Goal: Task Accomplishment & Management: Manage account settings

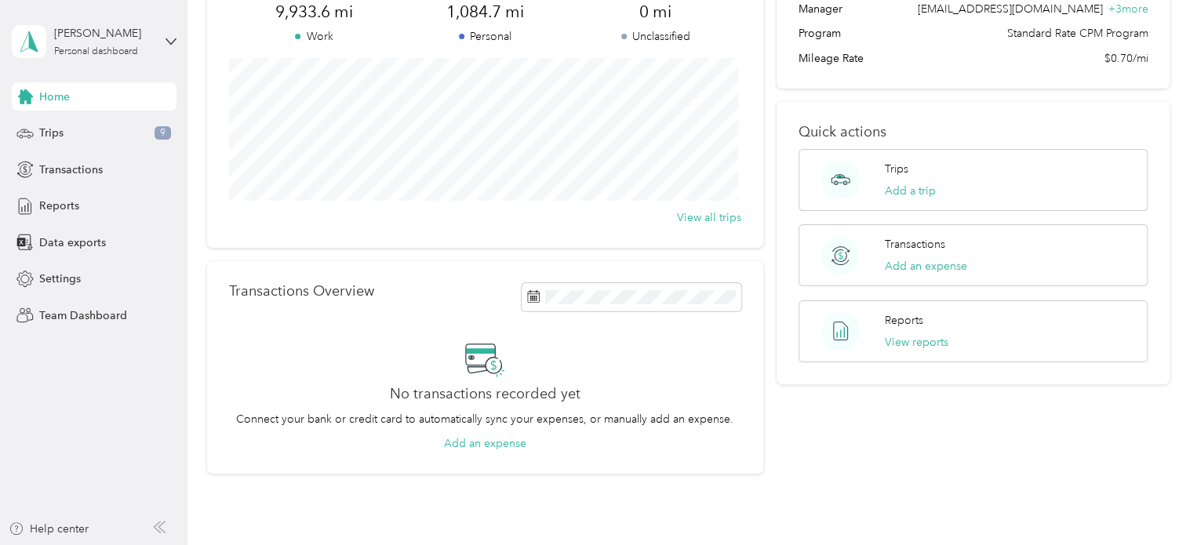
scroll to position [144, 0]
click at [79, 310] on span "Team Dashboard" at bounding box center [83, 315] width 88 height 16
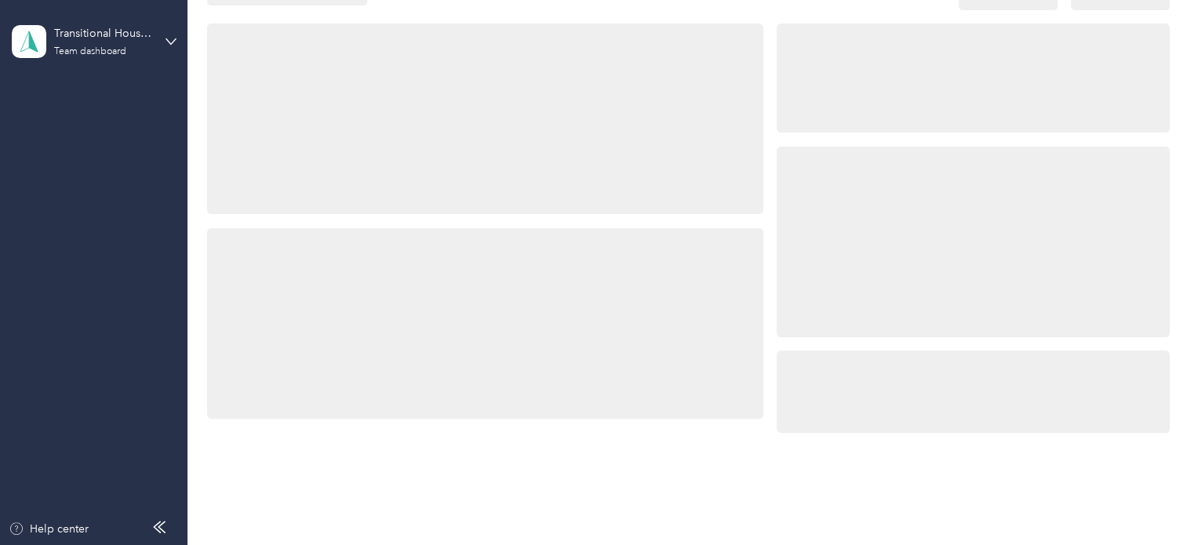
scroll to position [144, 0]
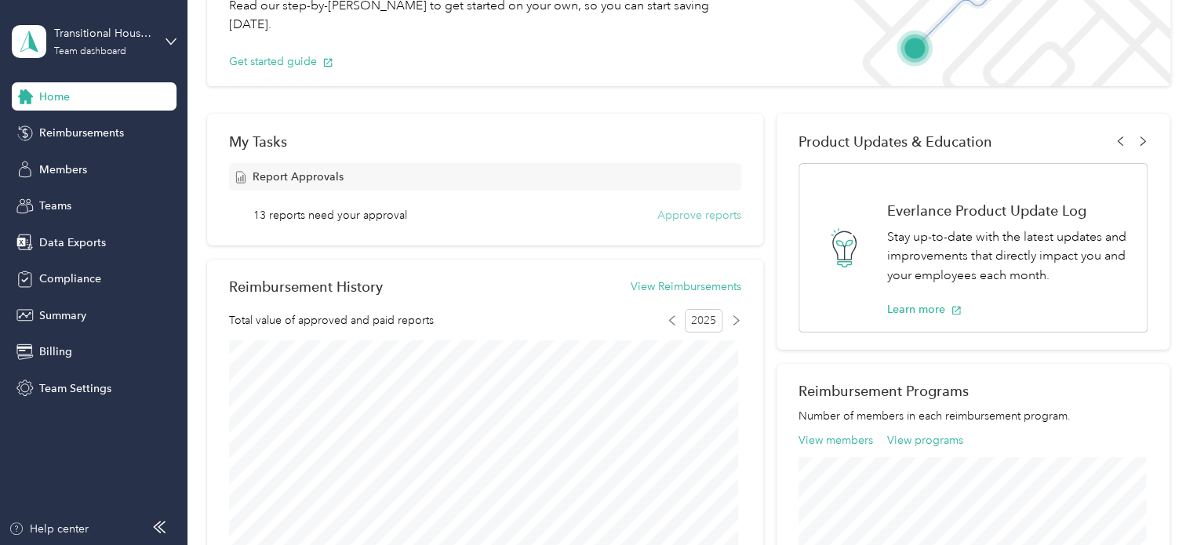
click at [678, 215] on button "Approve reports" at bounding box center [699, 215] width 84 height 16
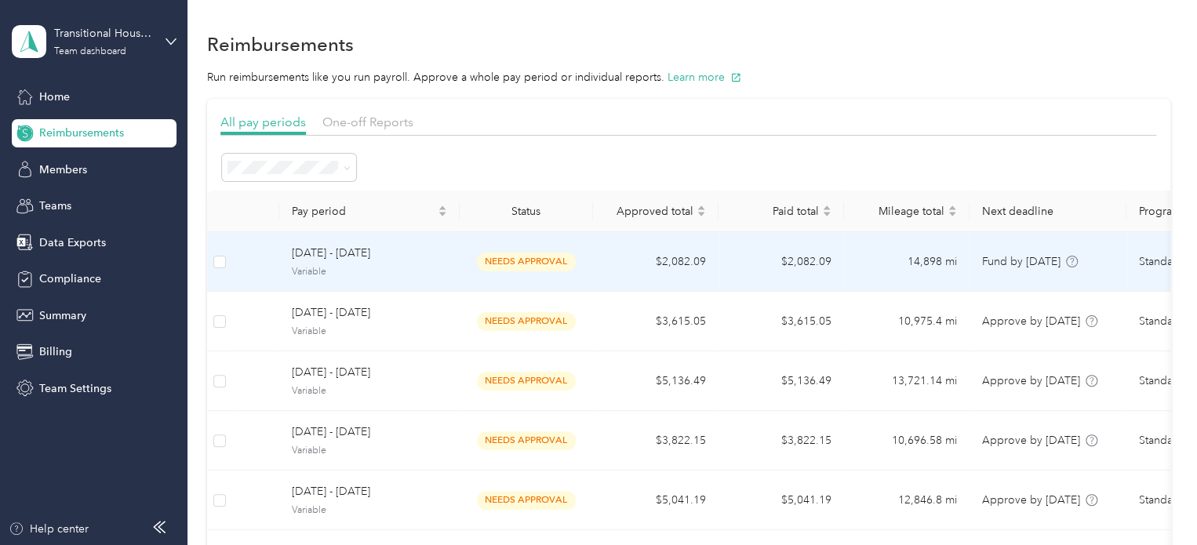
click at [424, 259] on span "[DATE] - [DATE]" at bounding box center [369, 253] width 155 height 17
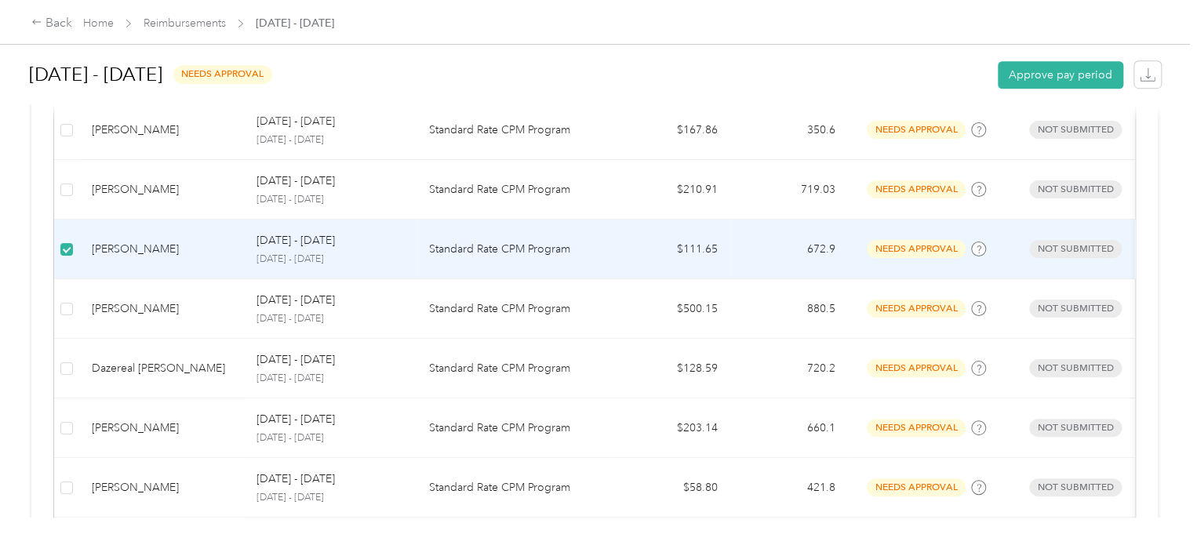
scroll to position [533, 0]
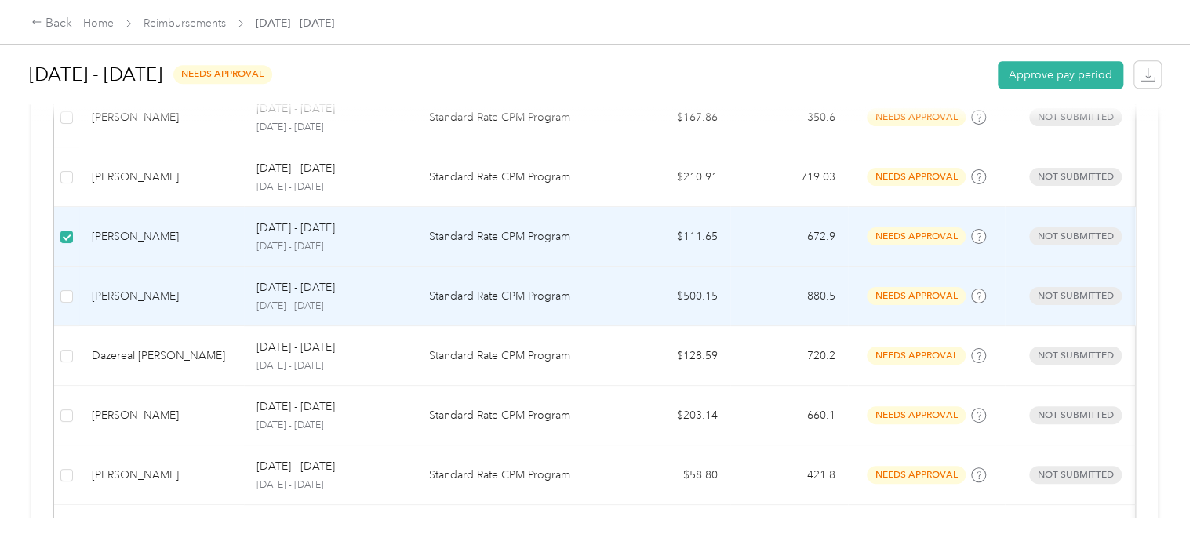
click at [72, 305] on td at bounding box center [66, 297] width 25 height 60
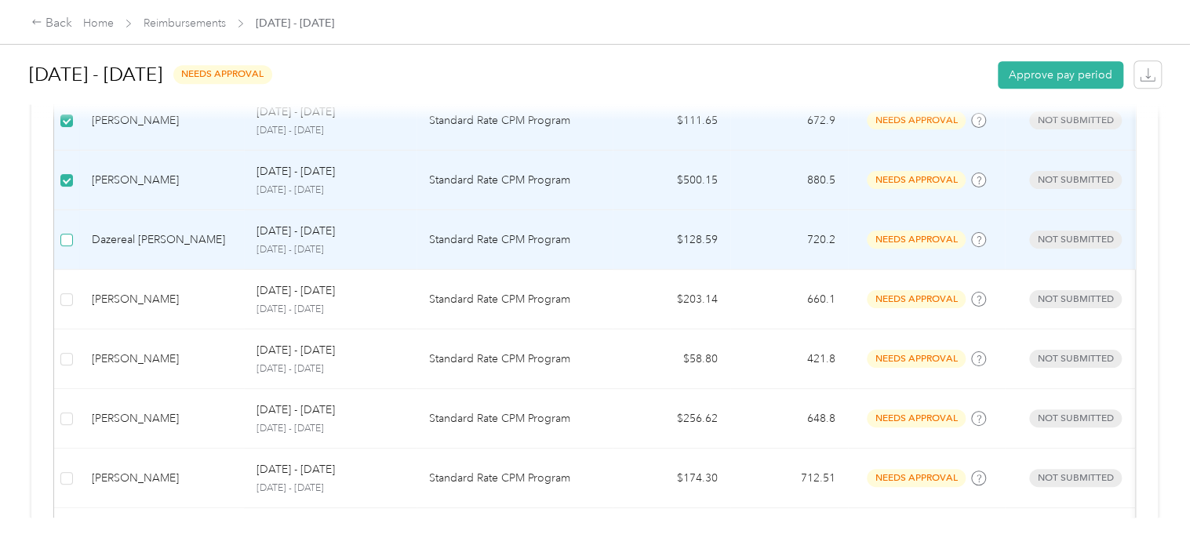
scroll to position [652, 0]
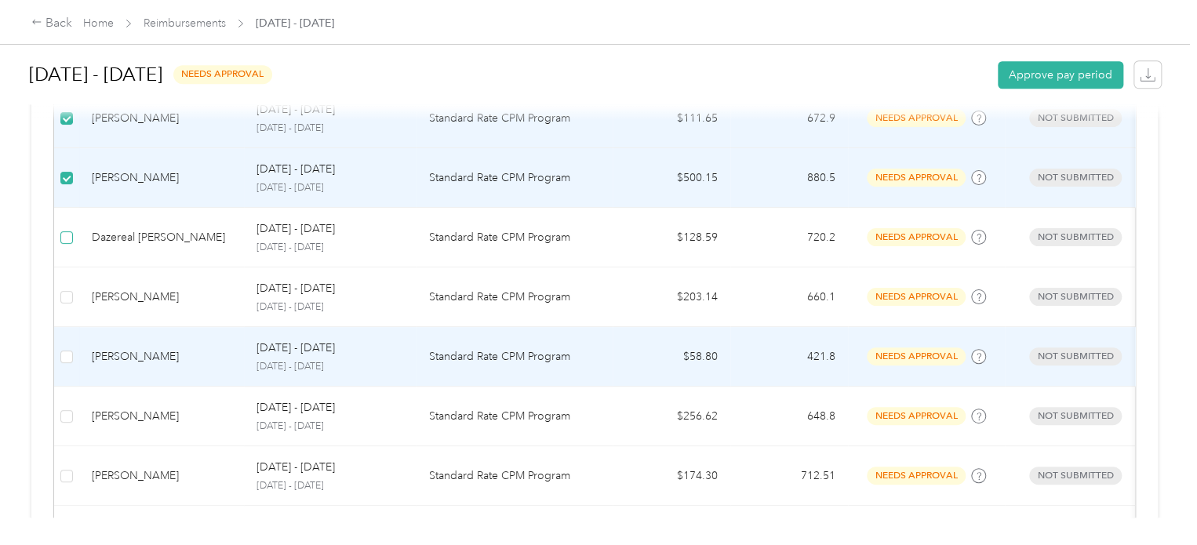
click at [72, 357] on td at bounding box center [66, 357] width 25 height 60
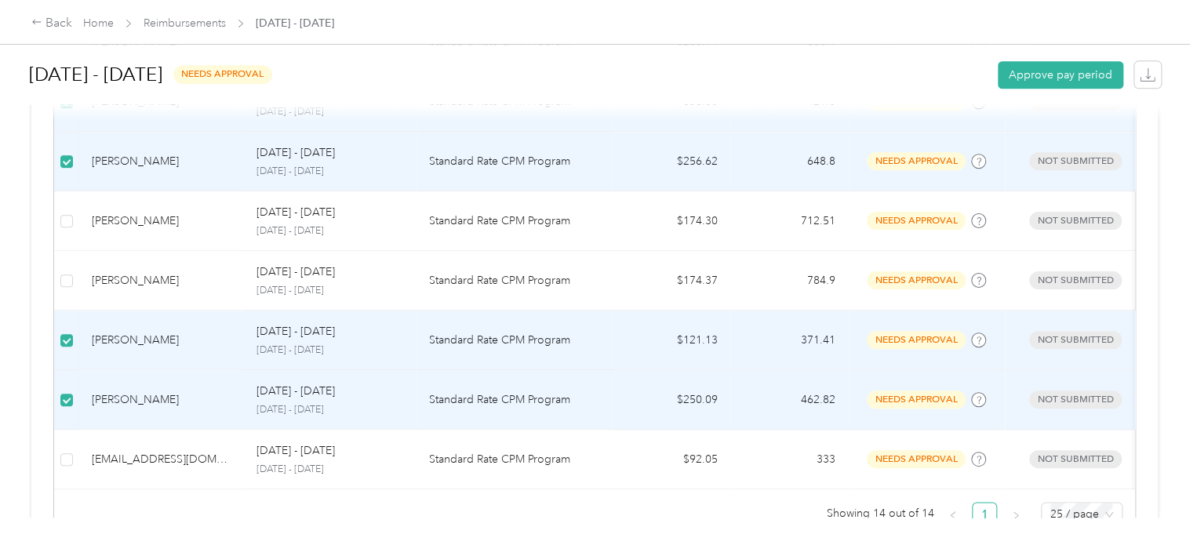
scroll to position [902, 0]
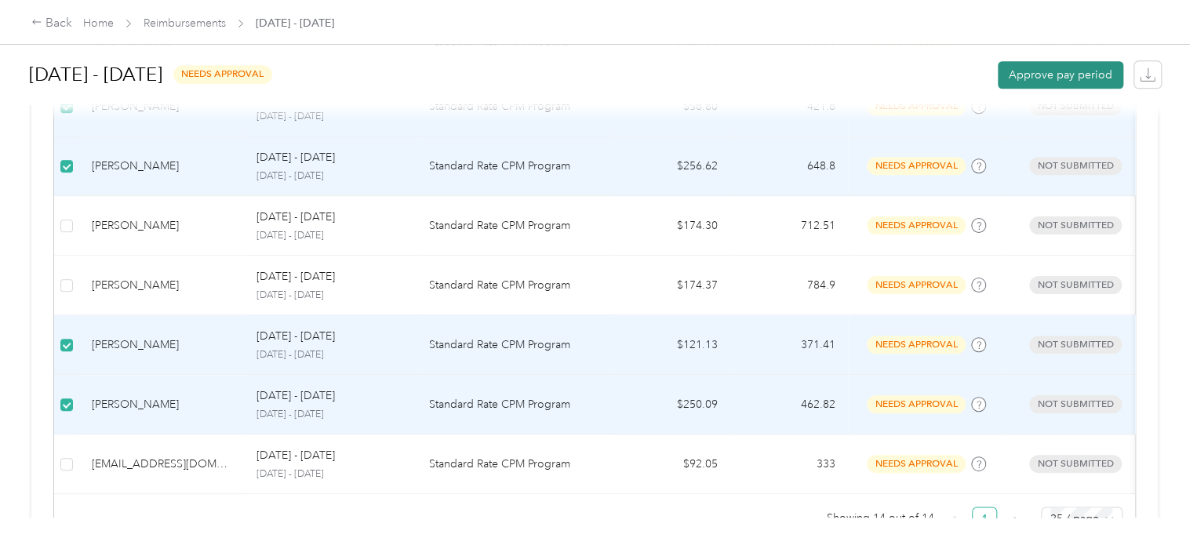
click at [1073, 73] on button "Approve pay period" at bounding box center [1060, 74] width 125 height 27
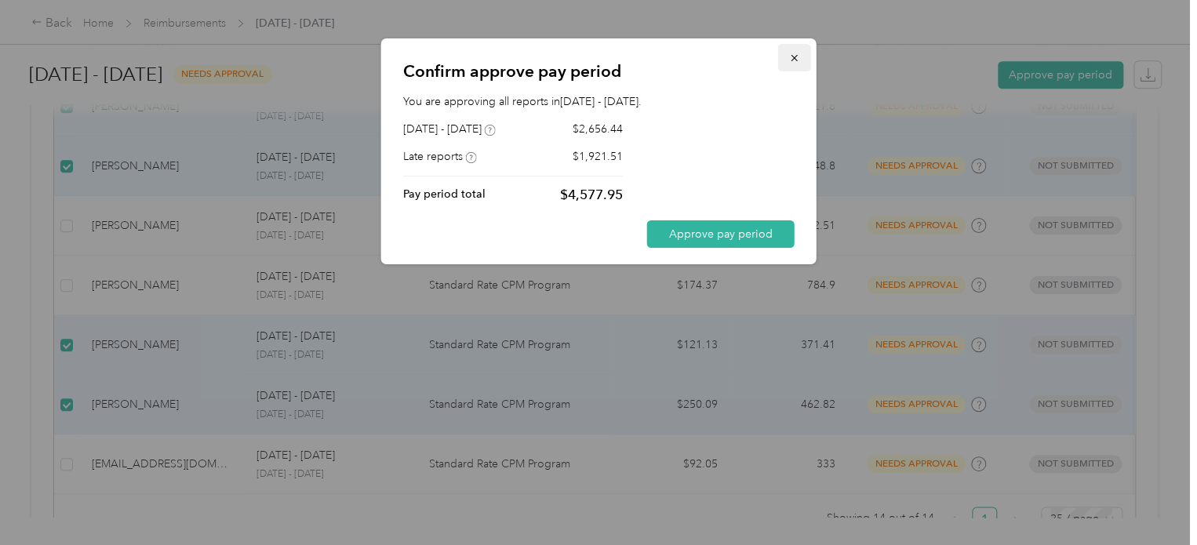
click at [786, 64] on button "button" at bounding box center [794, 57] width 33 height 27
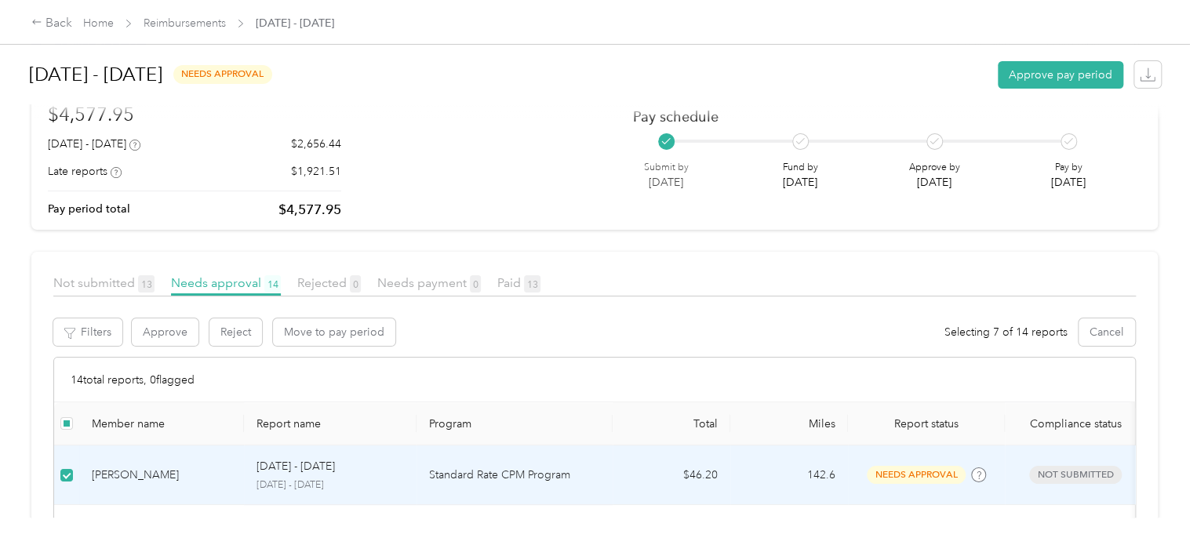
scroll to position [0, 0]
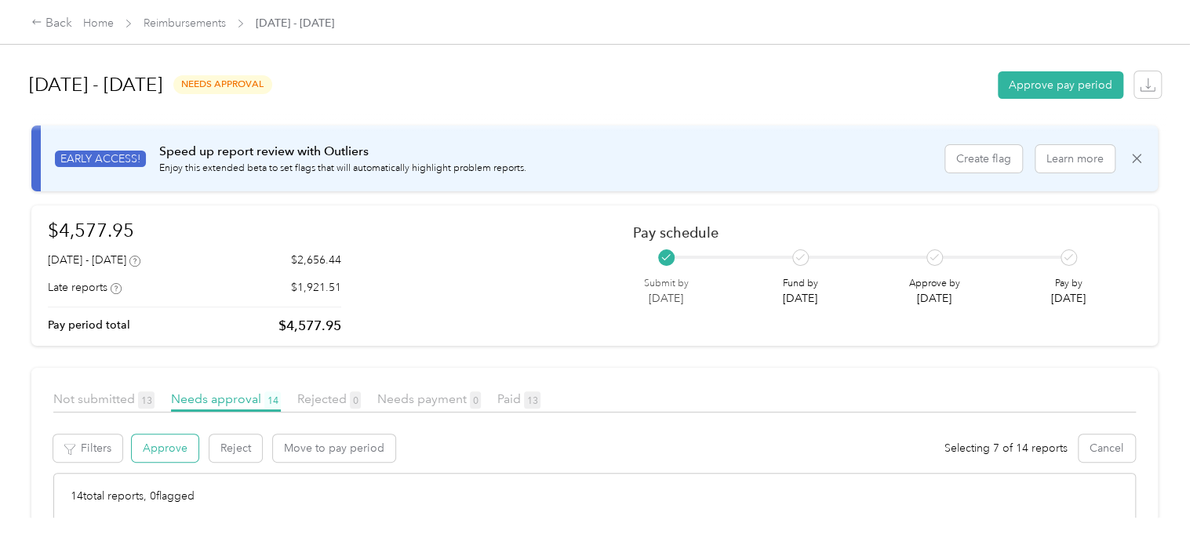
click at [163, 454] on button "Approve" at bounding box center [165, 448] width 67 height 27
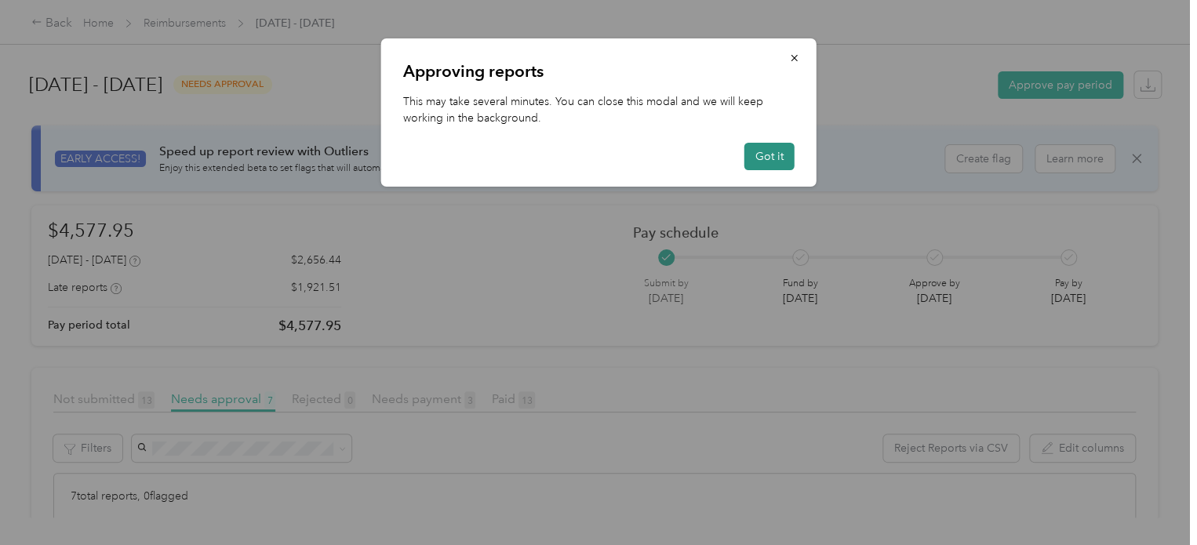
click at [768, 149] on button "Got it" at bounding box center [769, 156] width 50 height 27
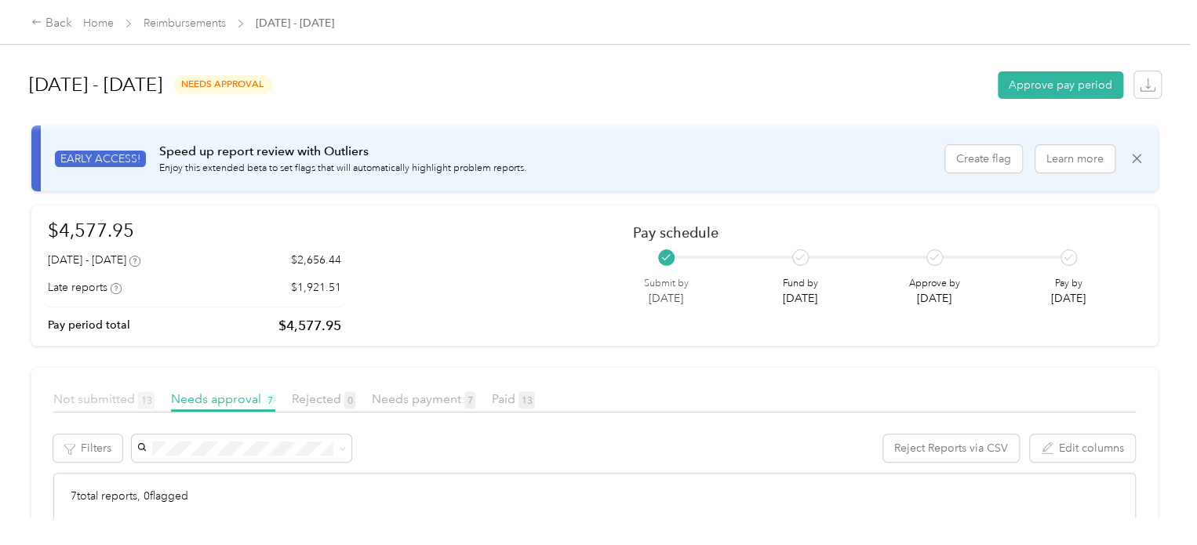
click at [111, 396] on span "Not submitted 13" at bounding box center [103, 398] width 101 height 15
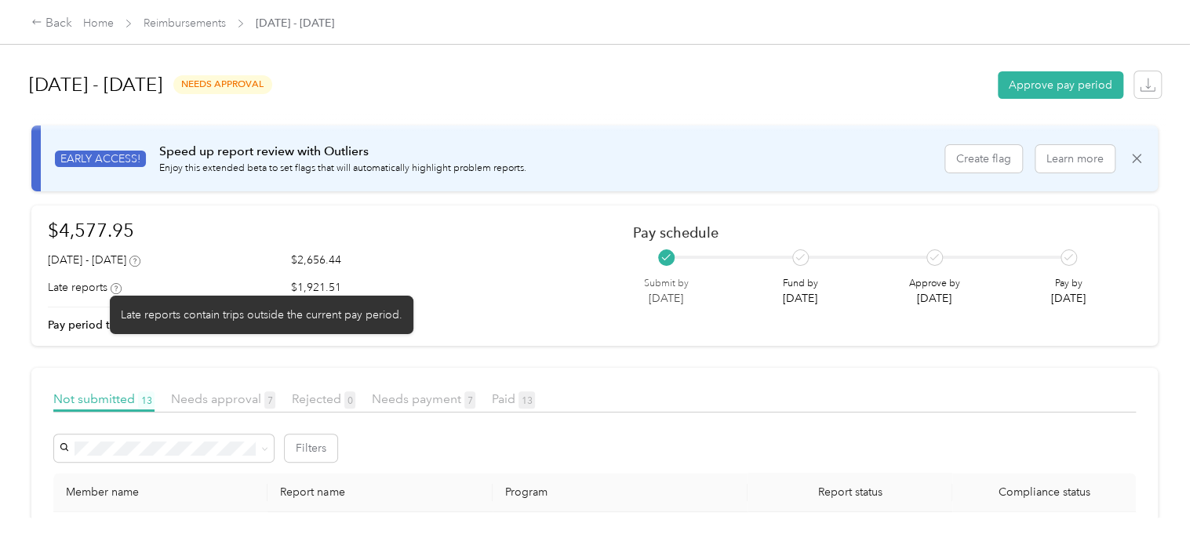
click at [111, 291] on icon at bounding box center [116, 288] width 11 height 11
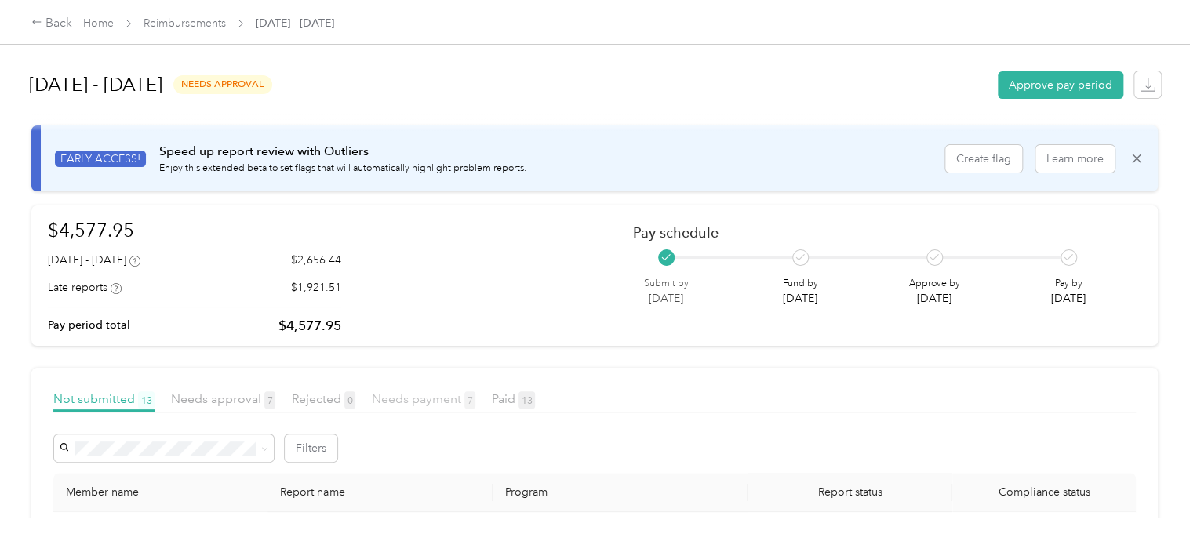
click at [414, 405] on span "Needs payment 7" at bounding box center [424, 398] width 104 height 15
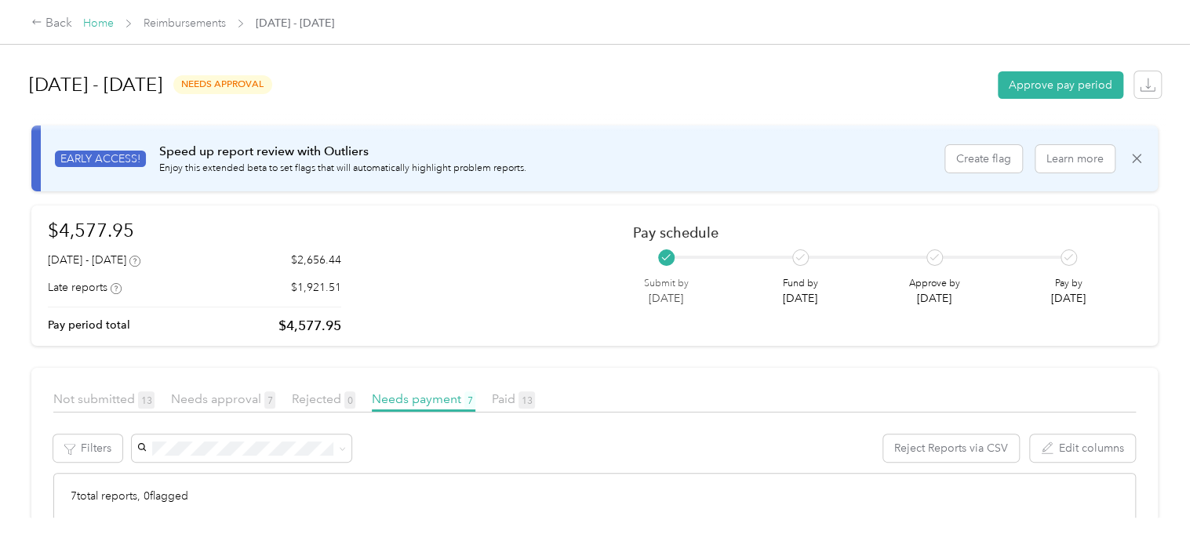
click at [99, 27] on link "Home" at bounding box center [98, 22] width 31 height 13
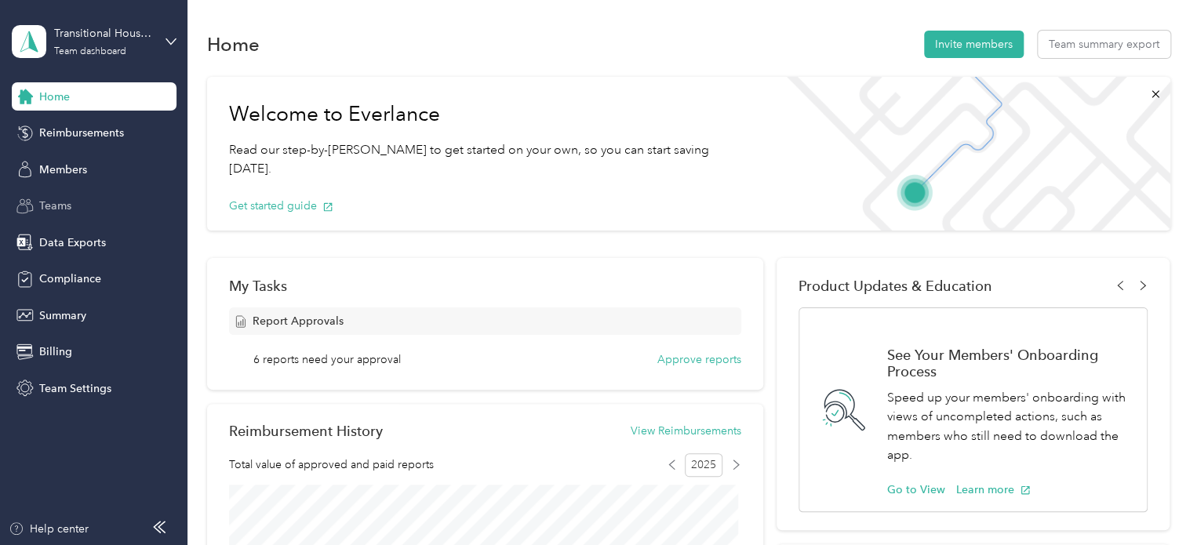
click at [60, 209] on span "Teams" at bounding box center [55, 206] width 32 height 16
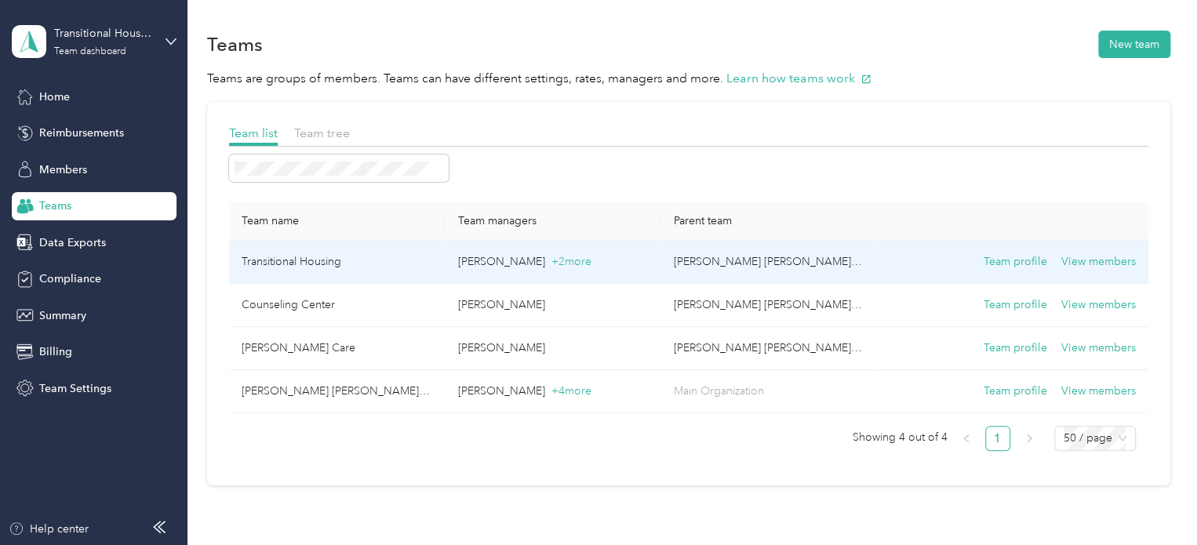
click at [489, 256] on p "[PERSON_NAME] + 2 more" at bounding box center [552, 261] width 191 height 17
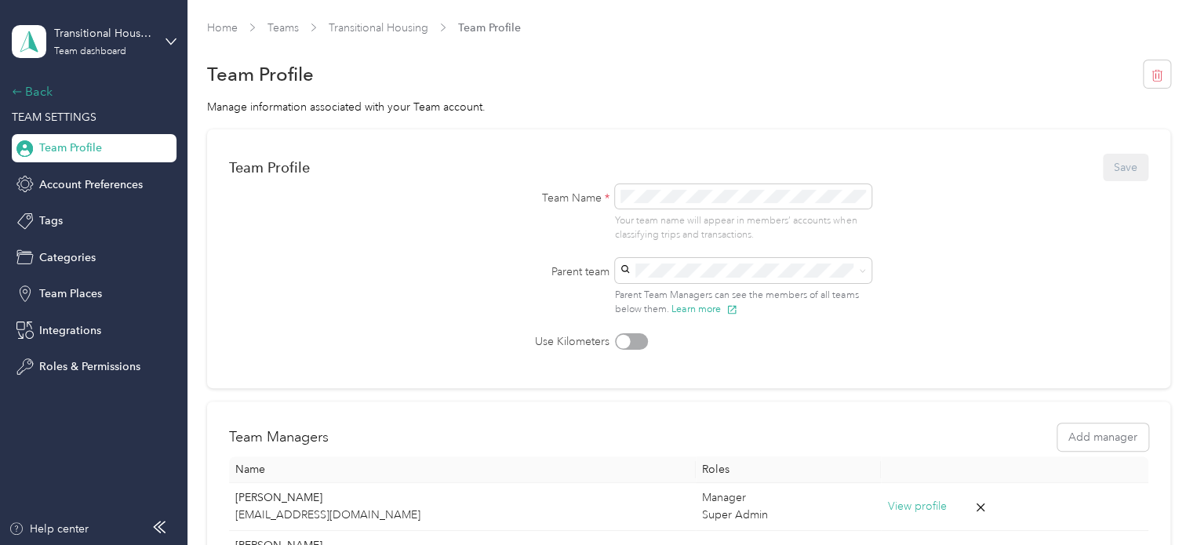
click at [12, 86] on icon at bounding box center [17, 91] width 11 height 11
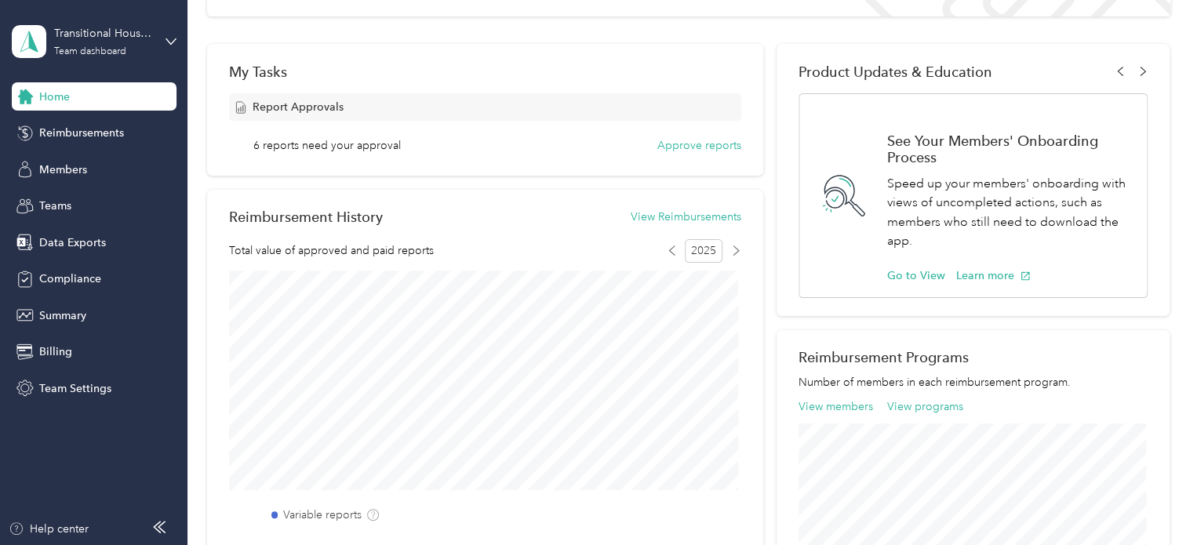
scroll to position [185, 0]
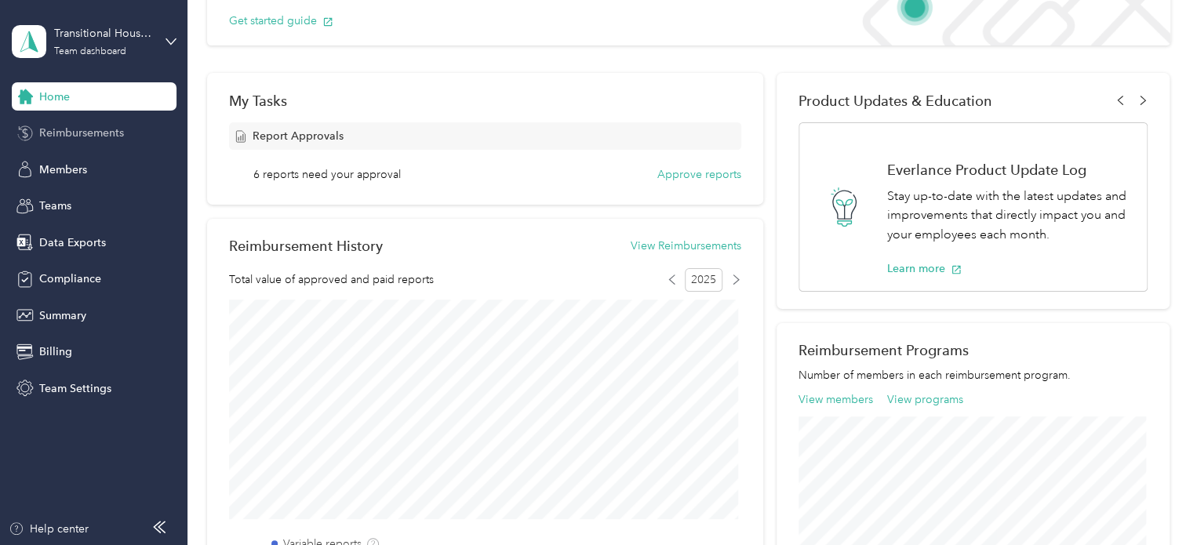
click at [106, 127] on span "Reimbursements" at bounding box center [81, 133] width 85 height 16
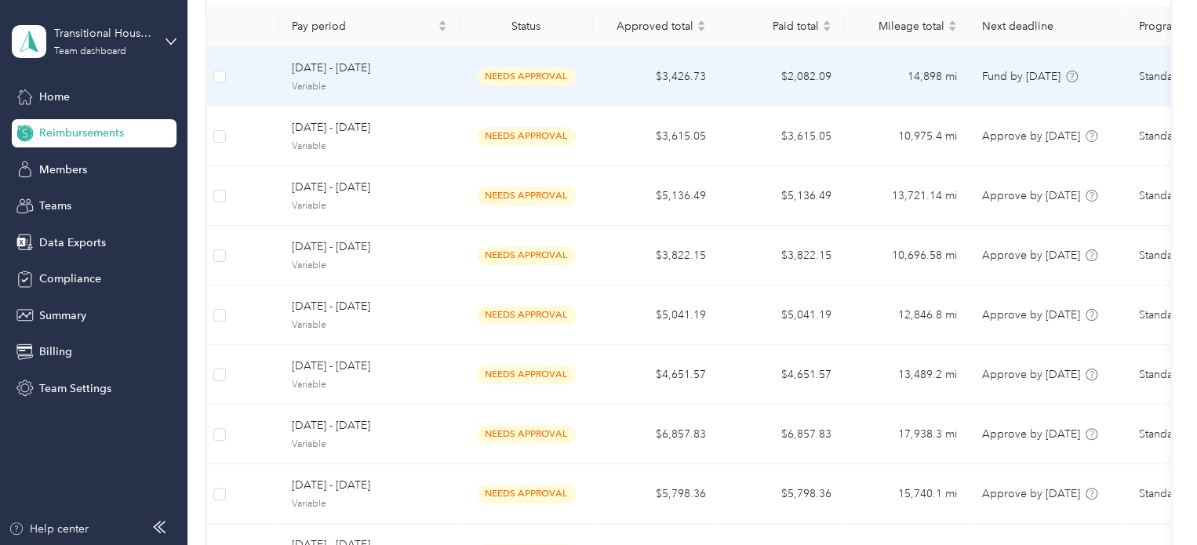
click at [523, 71] on span "needs approval" at bounding box center [526, 76] width 99 height 18
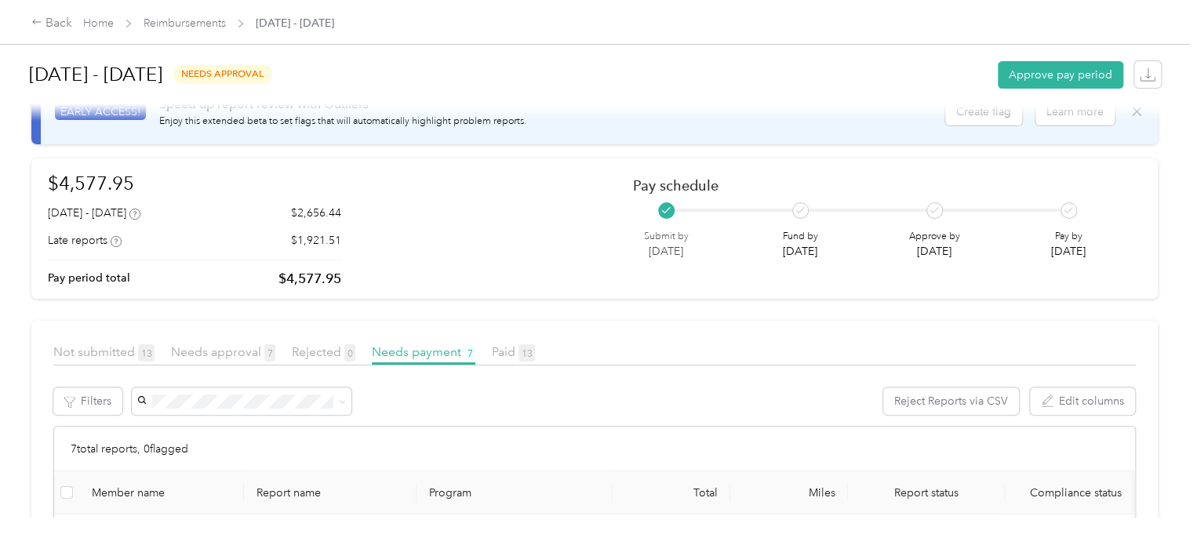
scroll to position [47, 0]
click at [231, 344] on span "Needs approval 7" at bounding box center [223, 351] width 104 height 15
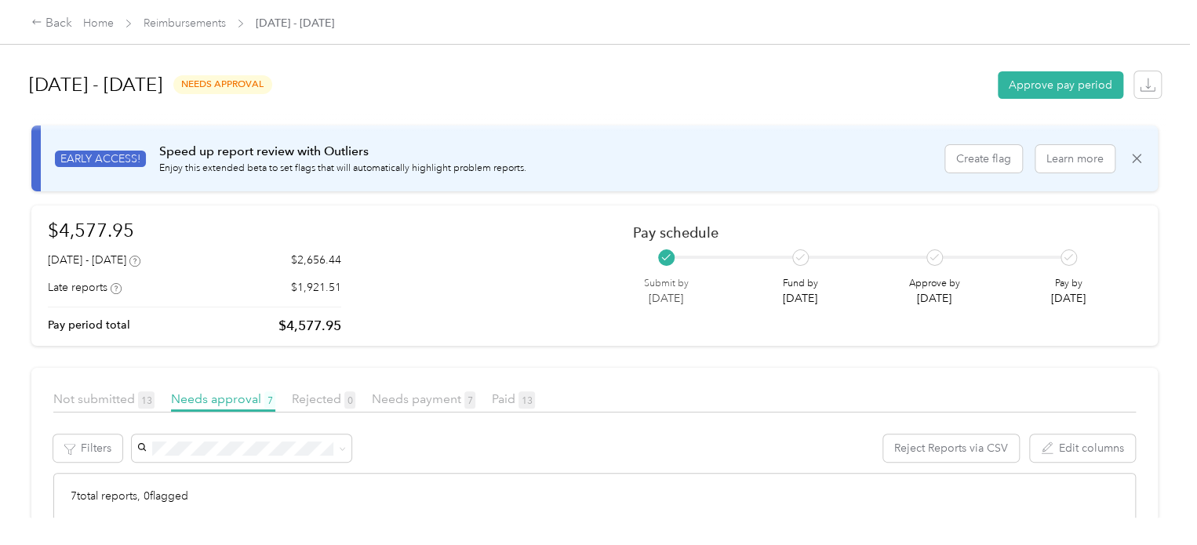
click at [125, 24] on icon at bounding box center [129, 24] width 8 height 8
click at [93, 27] on link "Home" at bounding box center [98, 22] width 31 height 13
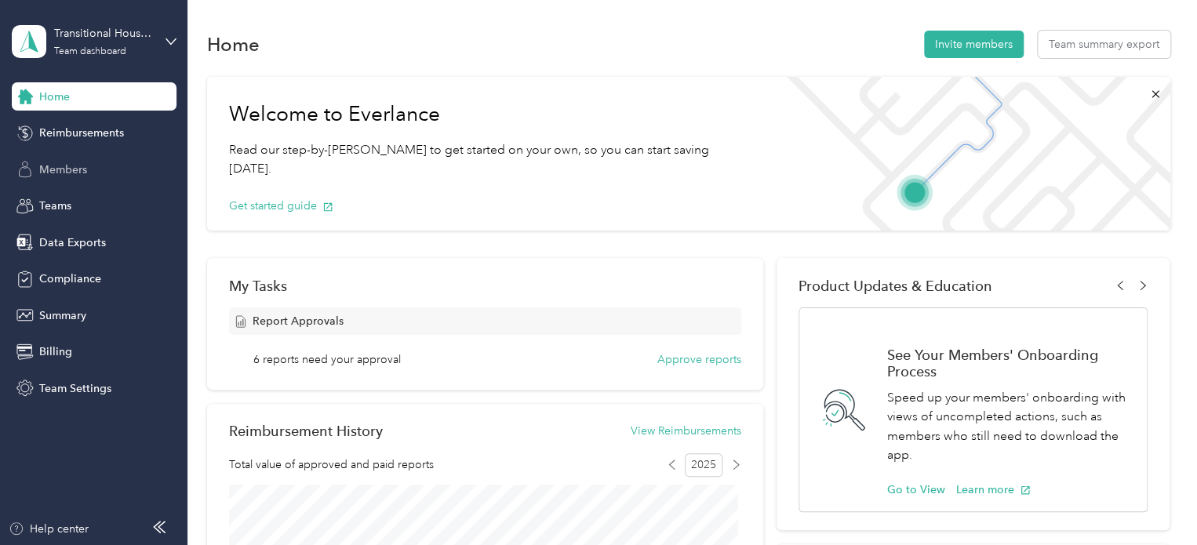
click at [46, 162] on span "Members" at bounding box center [63, 170] width 48 height 16
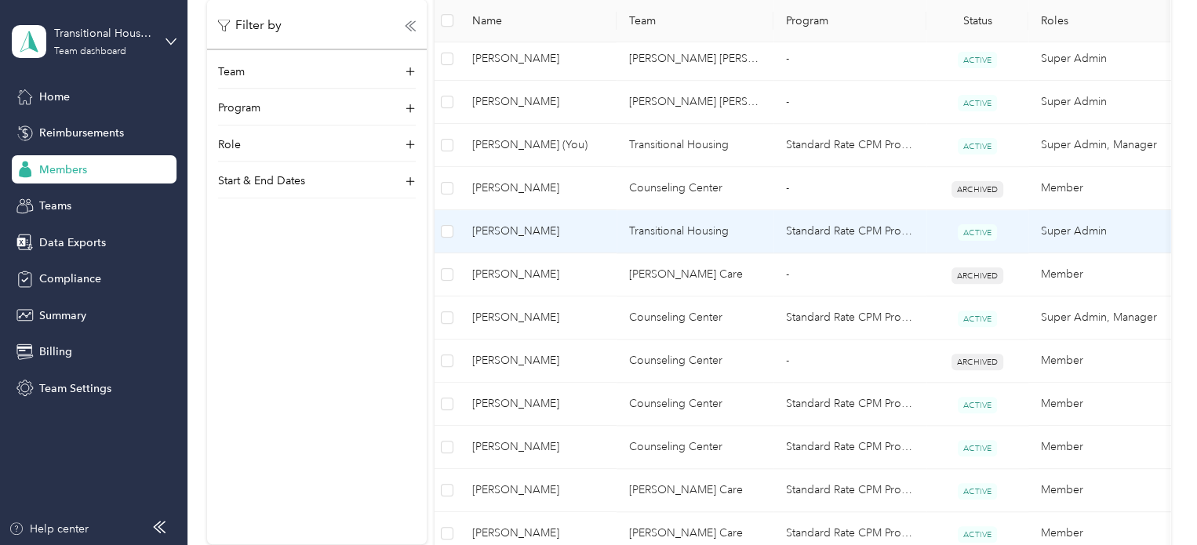
scroll to position [552, 0]
click at [574, 230] on span "[PERSON_NAME]" at bounding box center [538, 231] width 132 height 17
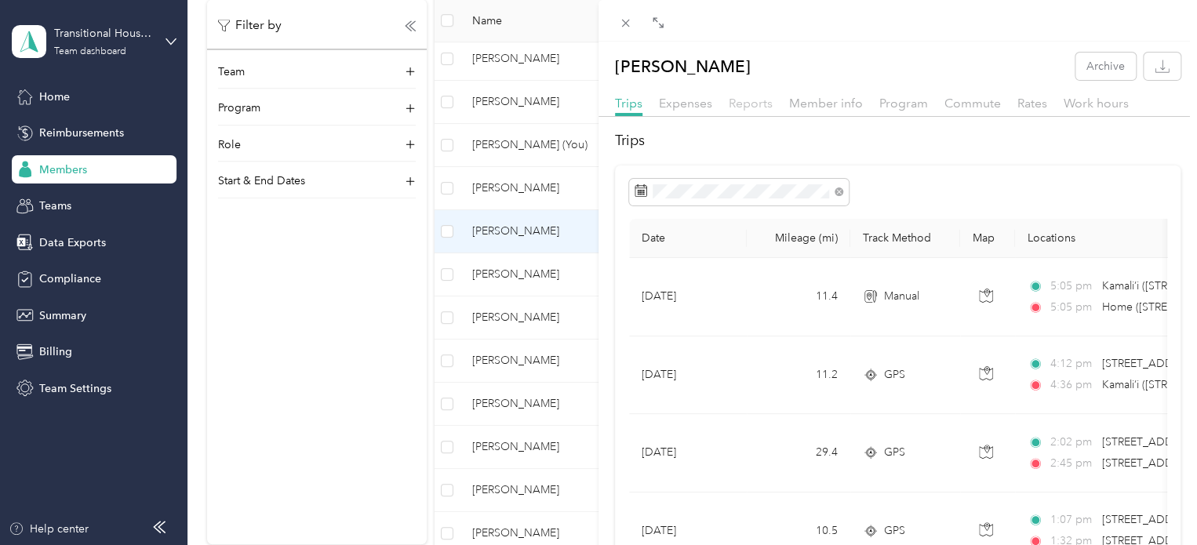
click at [756, 105] on span "Reports" at bounding box center [751, 103] width 44 height 15
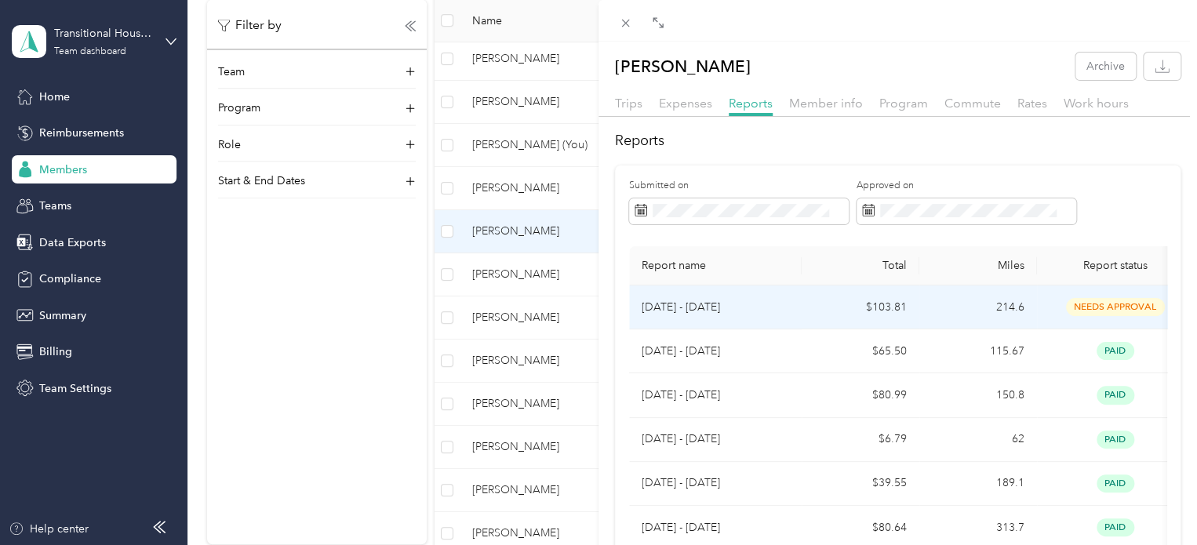
click at [846, 305] on td "$103.81" at bounding box center [861, 307] width 118 height 44
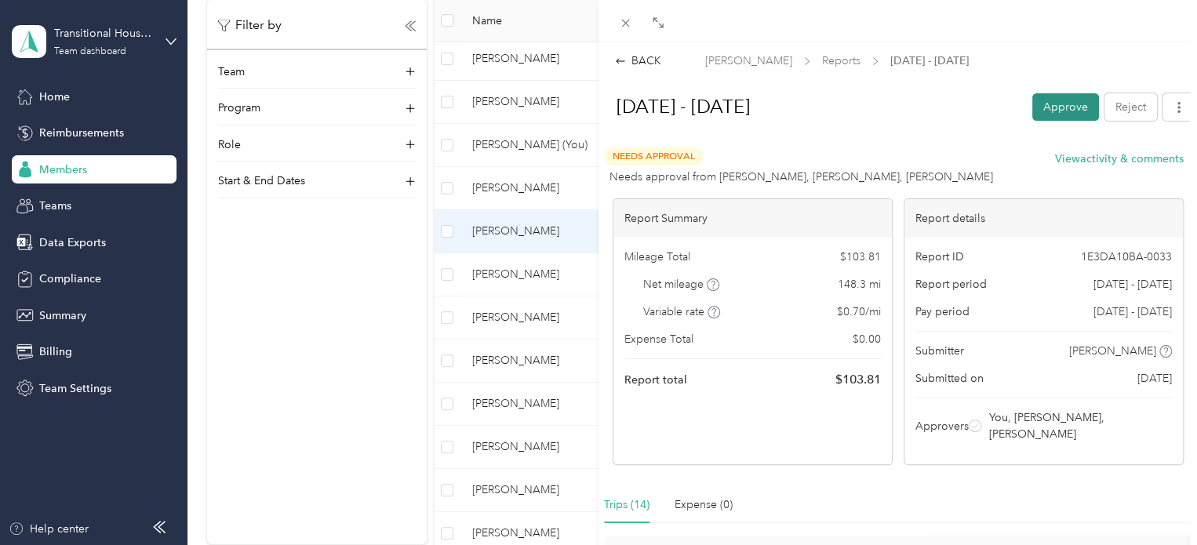
click at [1049, 105] on button "Approve" at bounding box center [1065, 106] width 67 height 27
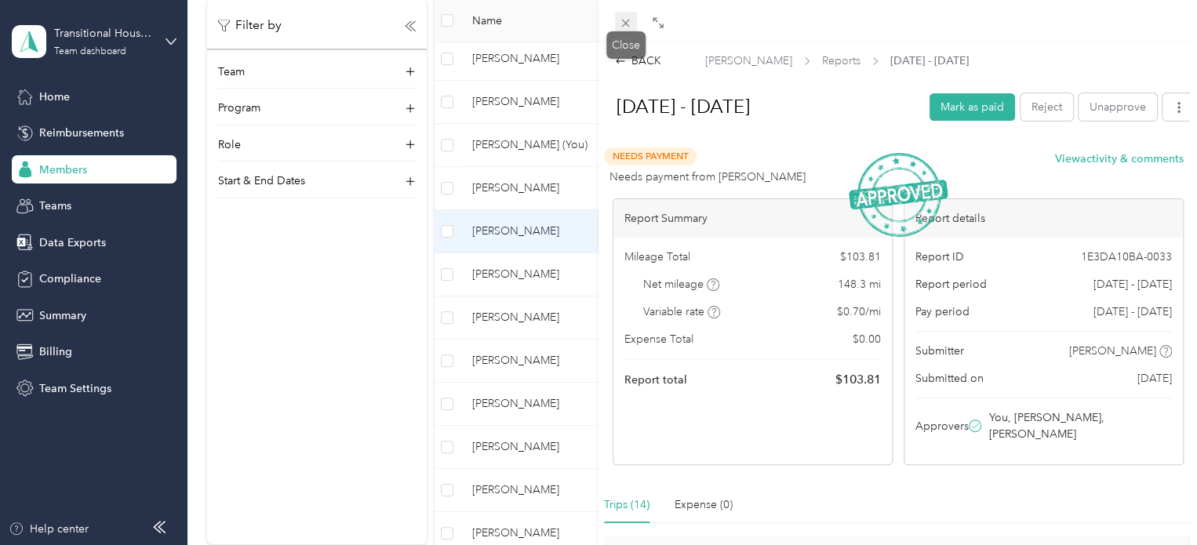
click at [617, 13] on span at bounding box center [626, 23] width 22 height 22
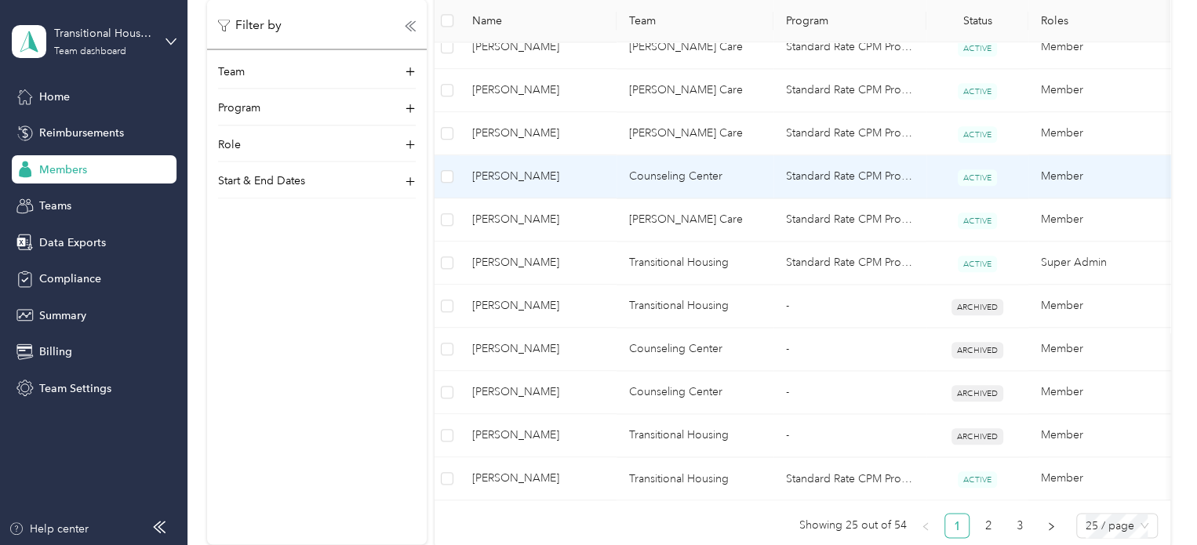
scroll to position [1040, 0]
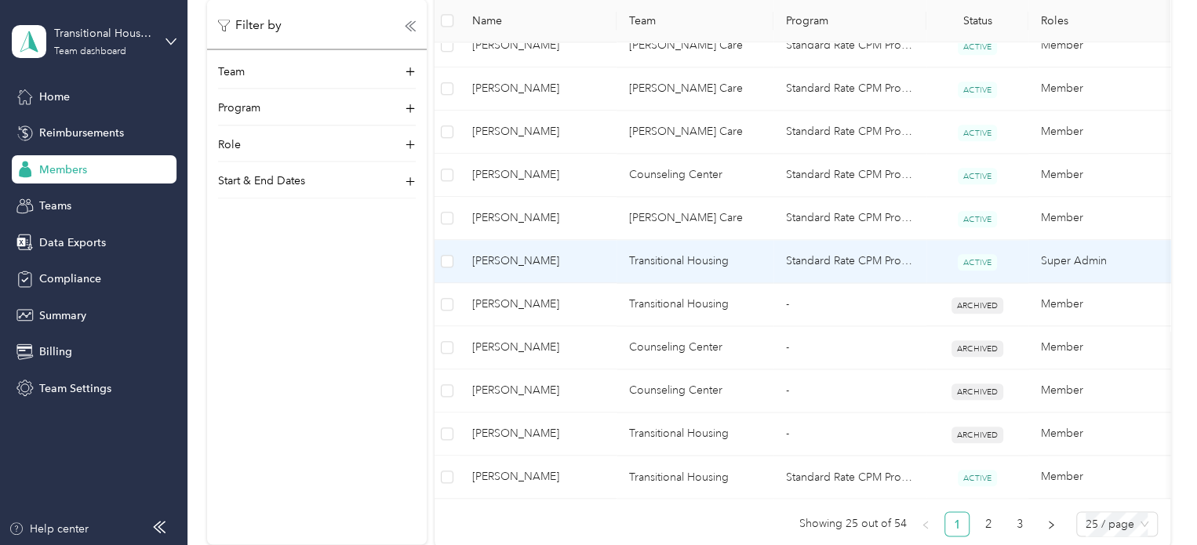
click at [579, 260] on span "[PERSON_NAME]" at bounding box center [538, 261] width 132 height 17
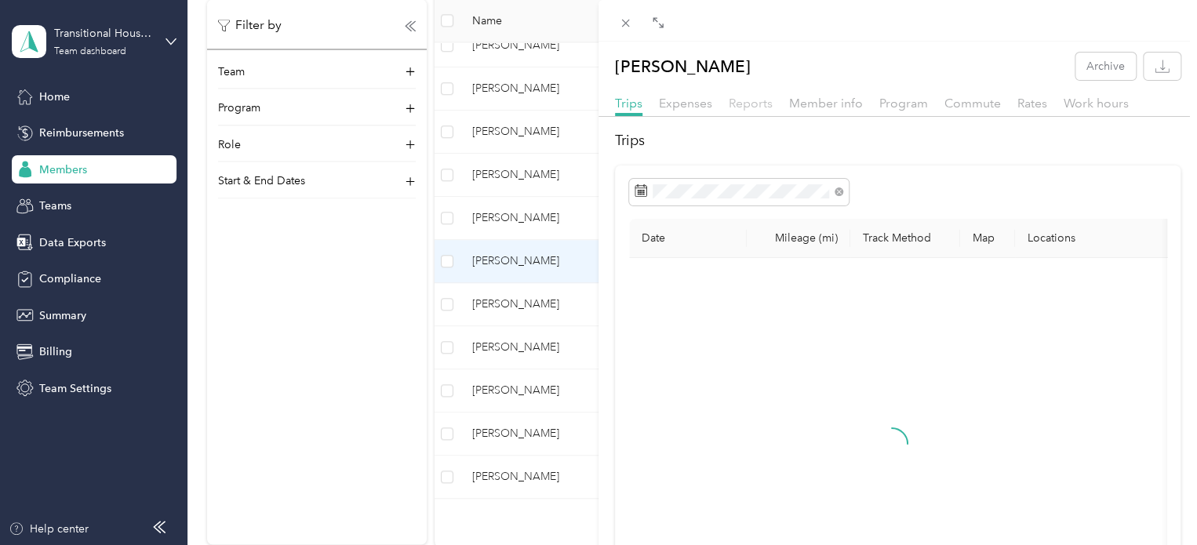
click at [754, 106] on span "Reports" at bounding box center [751, 103] width 44 height 15
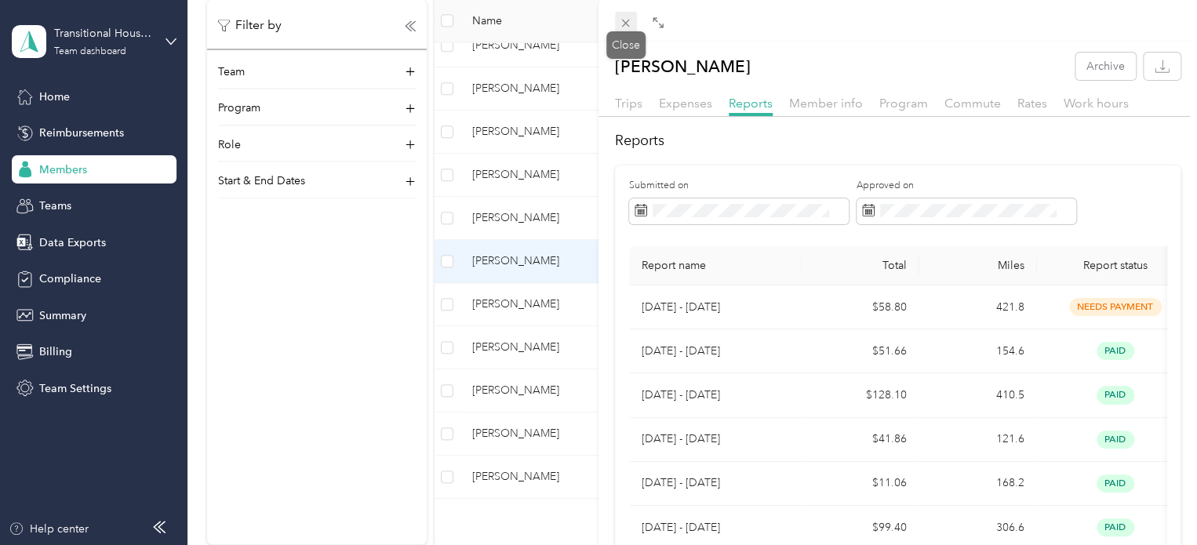
click at [623, 21] on icon at bounding box center [626, 24] width 8 height 8
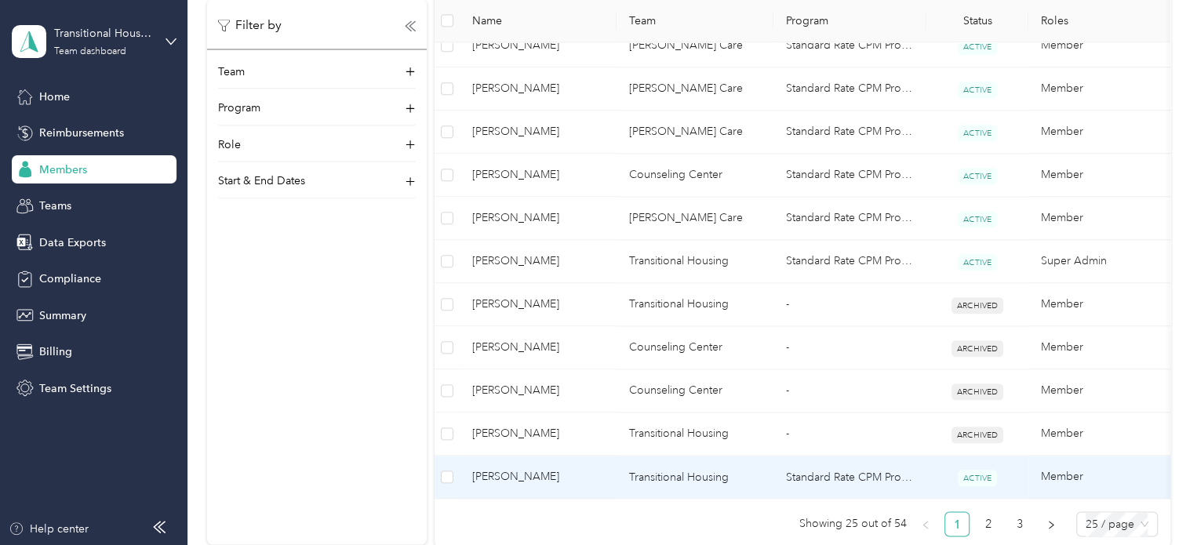
click at [529, 480] on span "[PERSON_NAME]" at bounding box center [538, 476] width 132 height 17
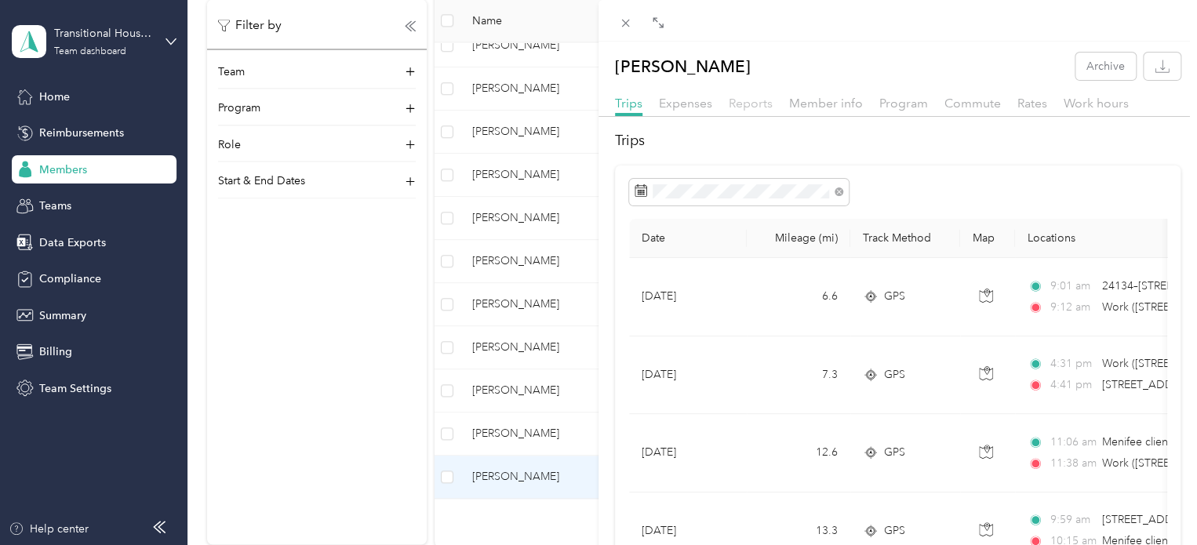
click at [756, 106] on span "Reports" at bounding box center [751, 103] width 44 height 15
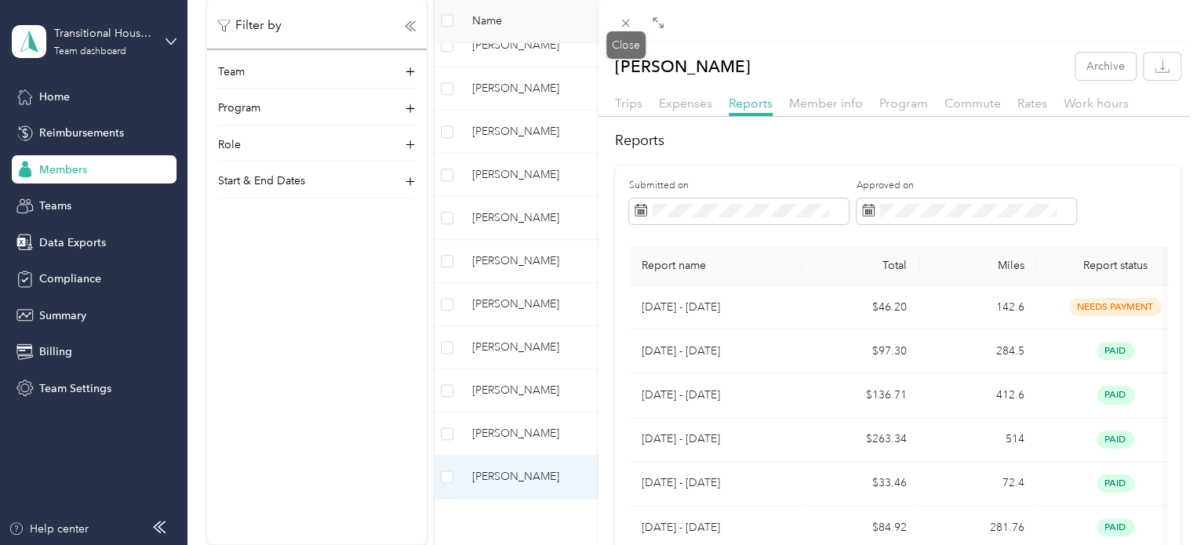
click at [625, 31] on div "Close" at bounding box center [625, 44] width 39 height 27
click at [624, 24] on icon at bounding box center [626, 24] width 8 height 8
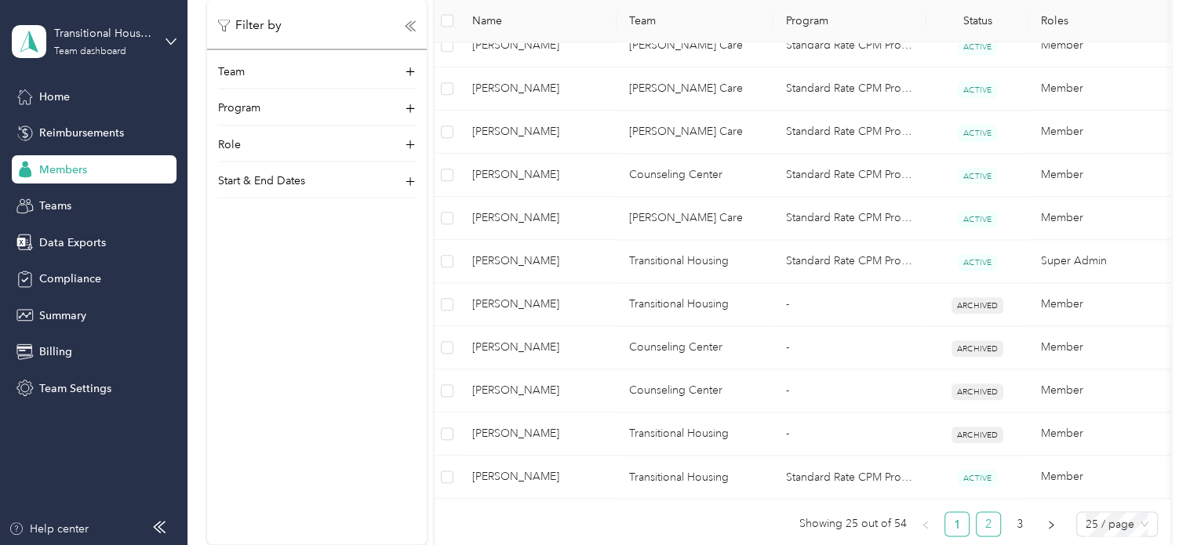
click at [985, 529] on link "2" at bounding box center [988, 524] width 24 height 24
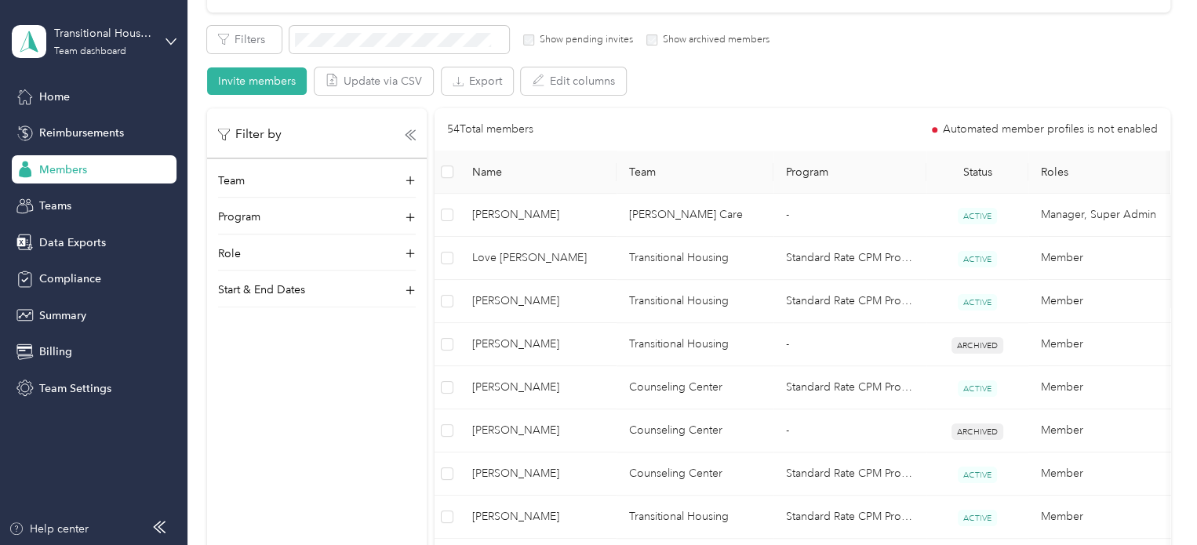
scroll to position [257, 0]
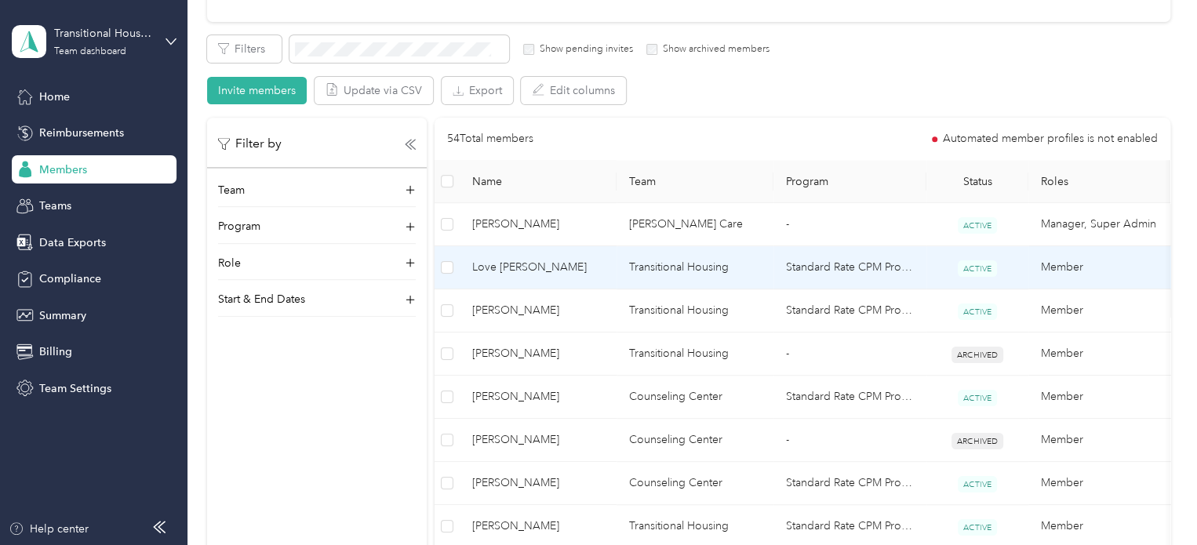
click at [547, 262] on span "Love [PERSON_NAME]" at bounding box center [538, 267] width 132 height 17
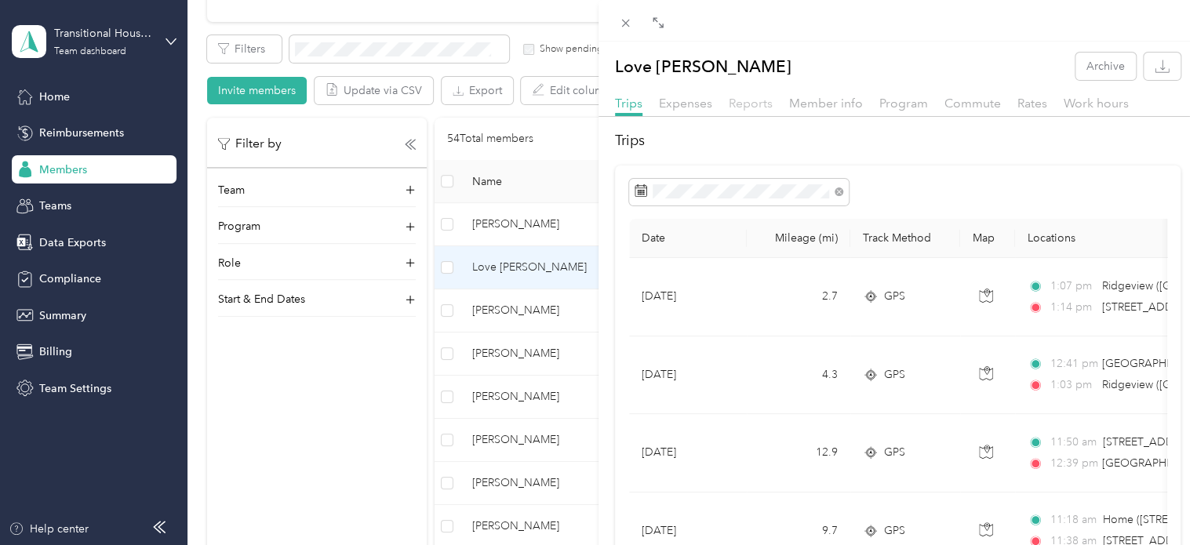
click at [750, 99] on span "Reports" at bounding box center [751, 103] width 44 height 15
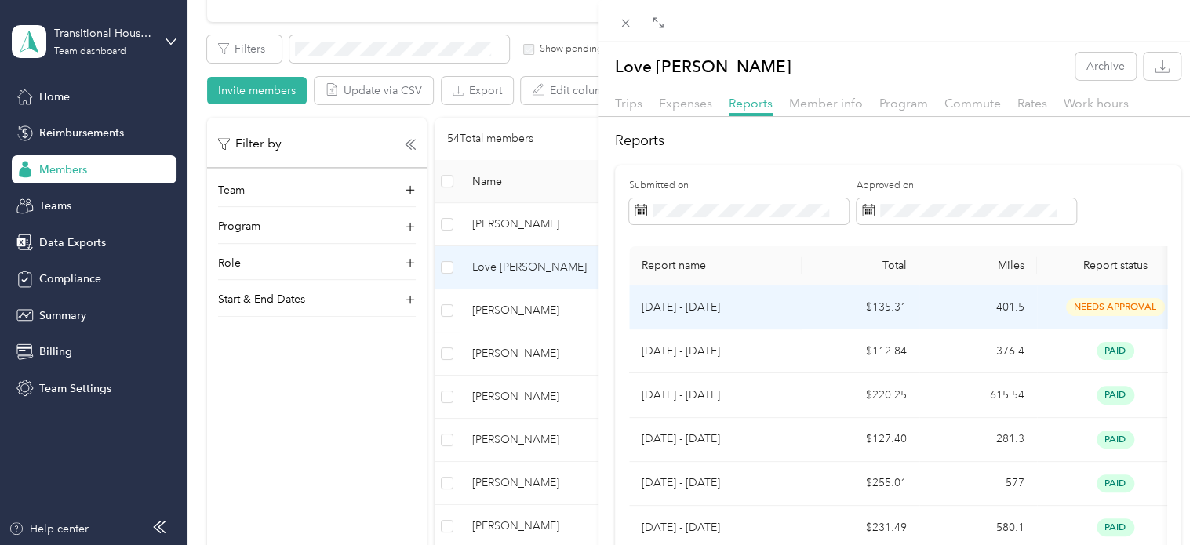
click at [891, 309] on td "$135.31" at bounding box center [861, 307] width 118 height 44
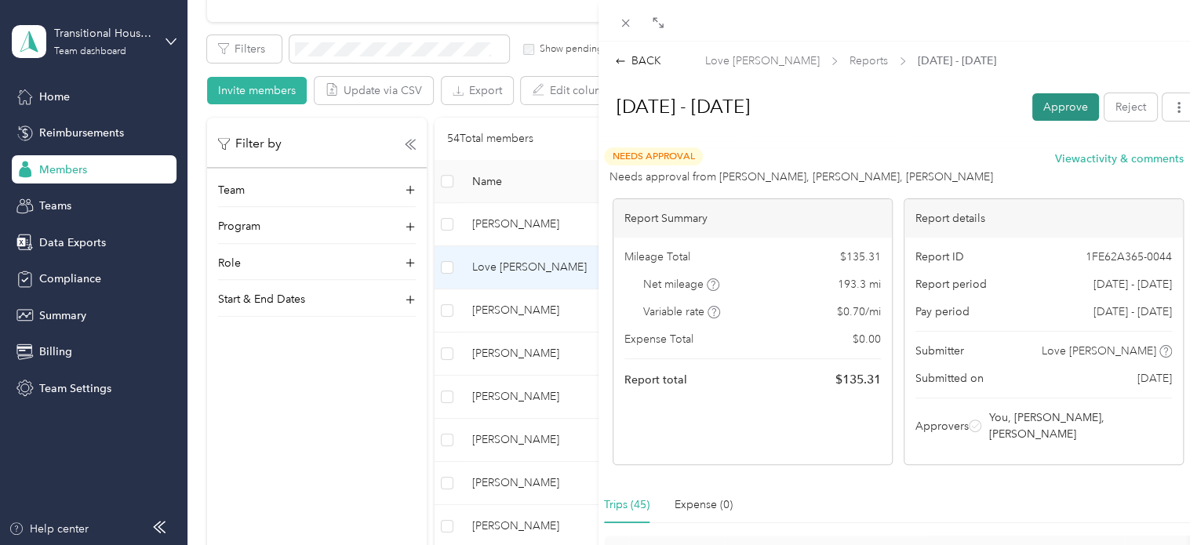
click at [1045, 106] on button "Approve" at bounding box center [1065, 106] width 67 height 27
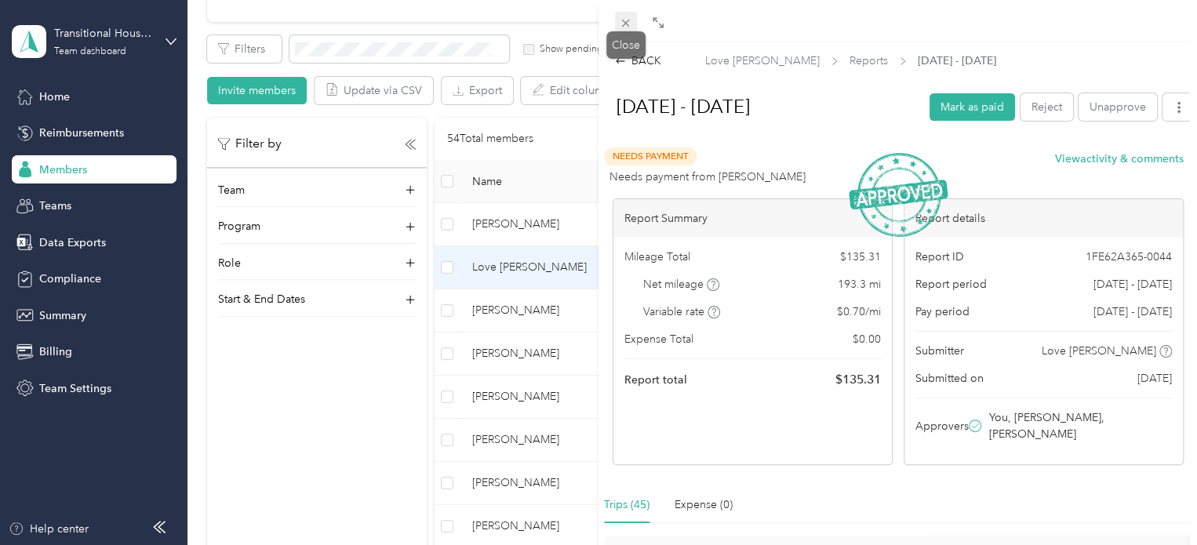
click at [633, 27] on span at bounding box center [626, 23] width 22 height 22
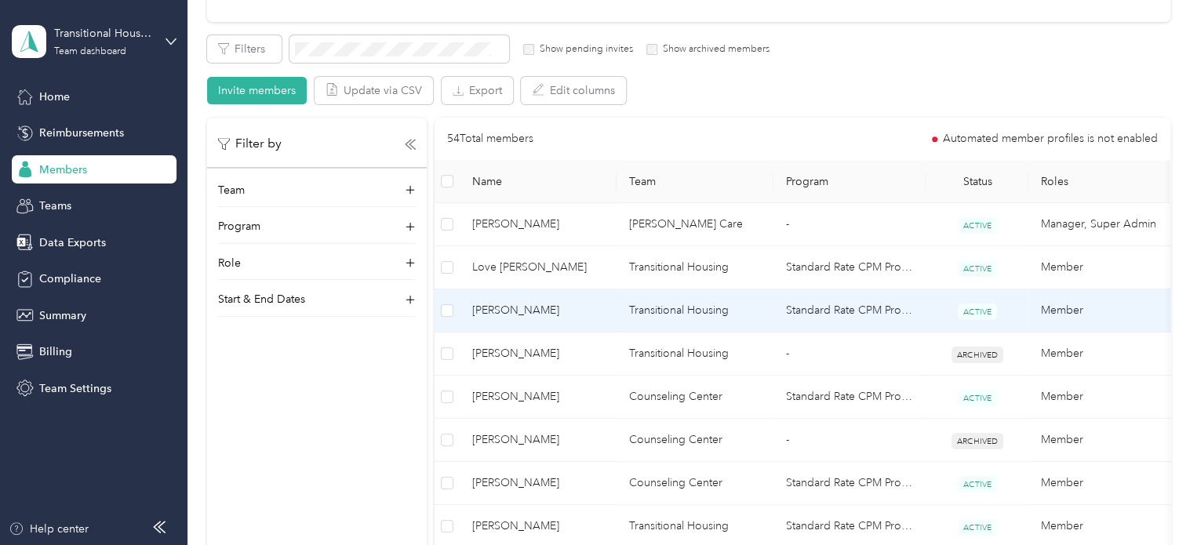
click at [571, 306] on span "[PERSON_NAME]" at bounding box center [538, 310] width 132 height 17
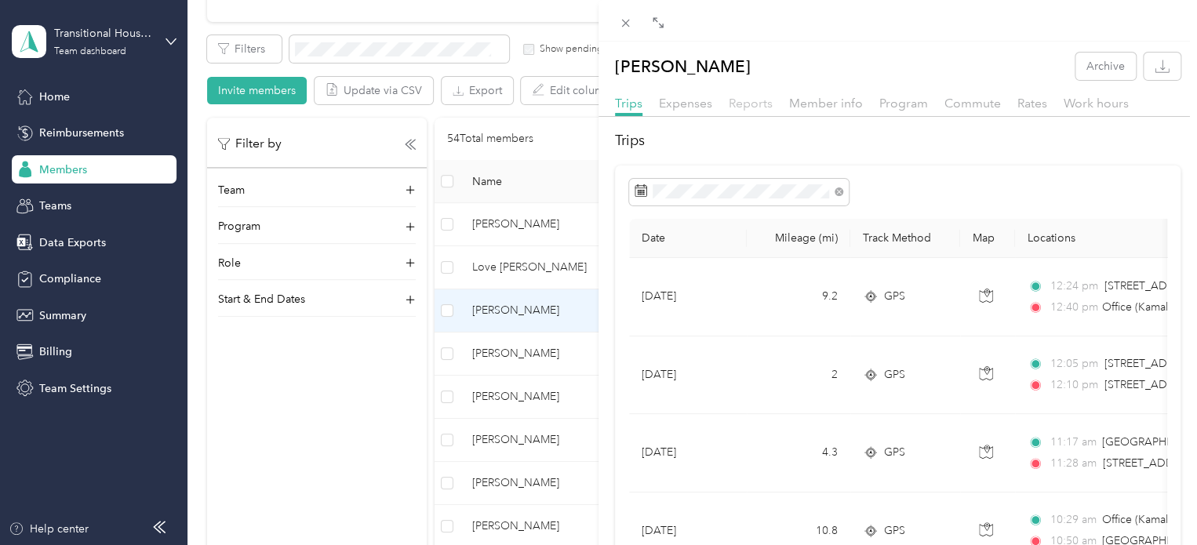
click at [755, 109] on span "Reports" at bounding box center [751, 103] width 44 height 15
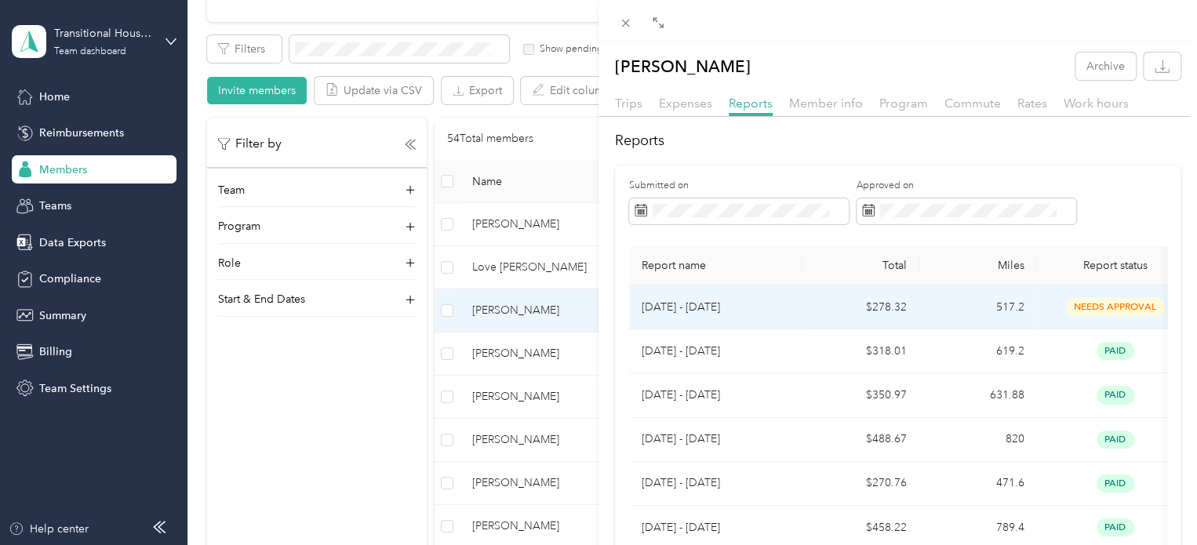
click at [827, 307] on td "$278.32" at bounding box center [861, 307] width 118 height 44
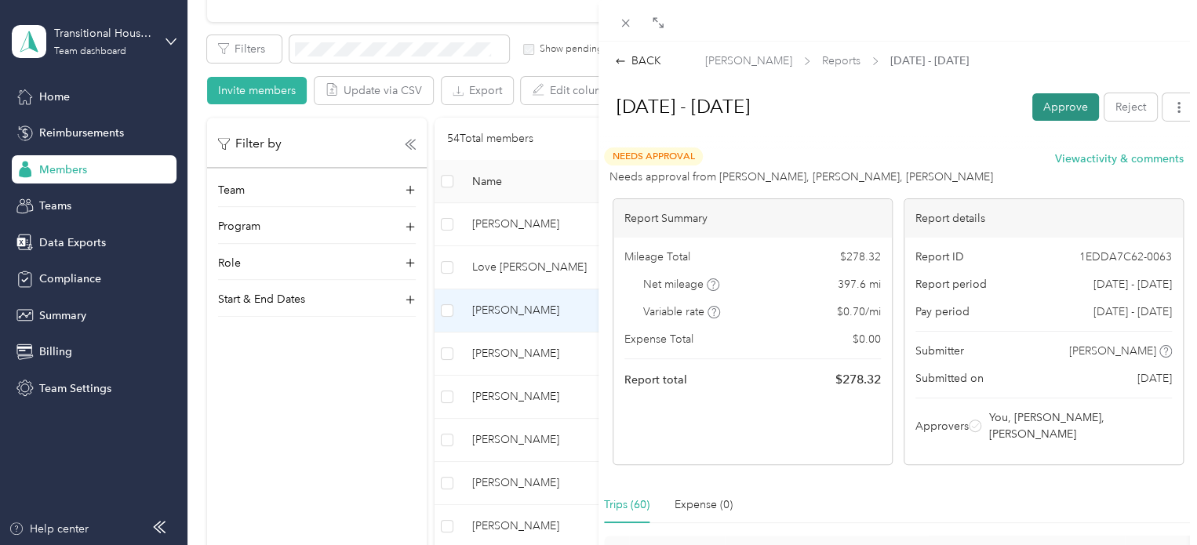
click at [1056, 102] on button "Approve" at bounding box center [1065, 106] width 67 height 27
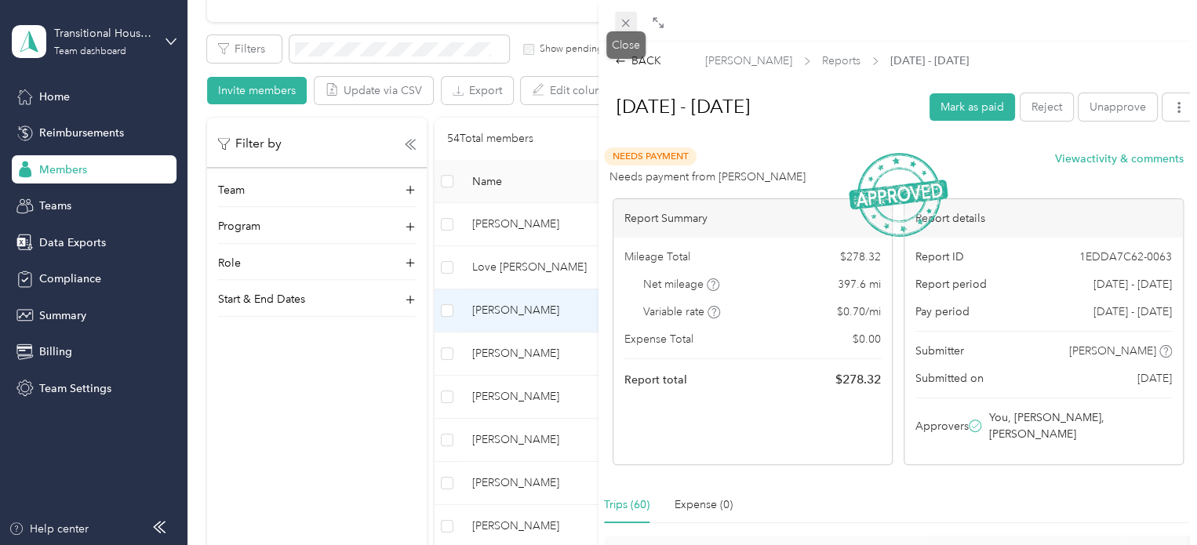
click at [627, 25] on icon at bounding box center [626, 24] width 8 height 8
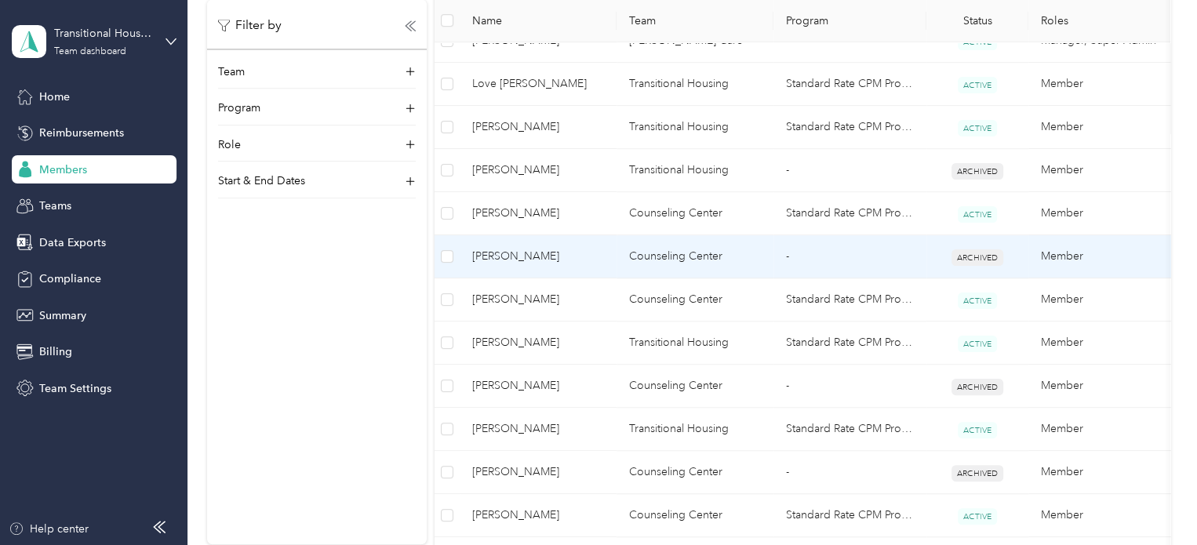
scroll to position [461, 0]
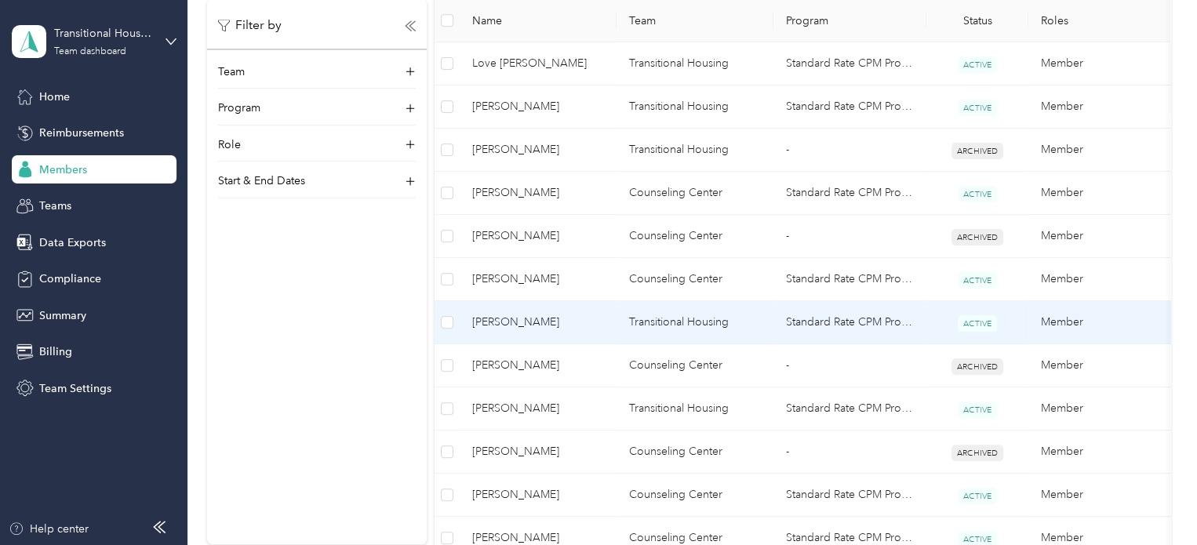
click at [522, 322] on span "[PERSON_NAME]" at bounding box center [538, 322] width 132 height 17
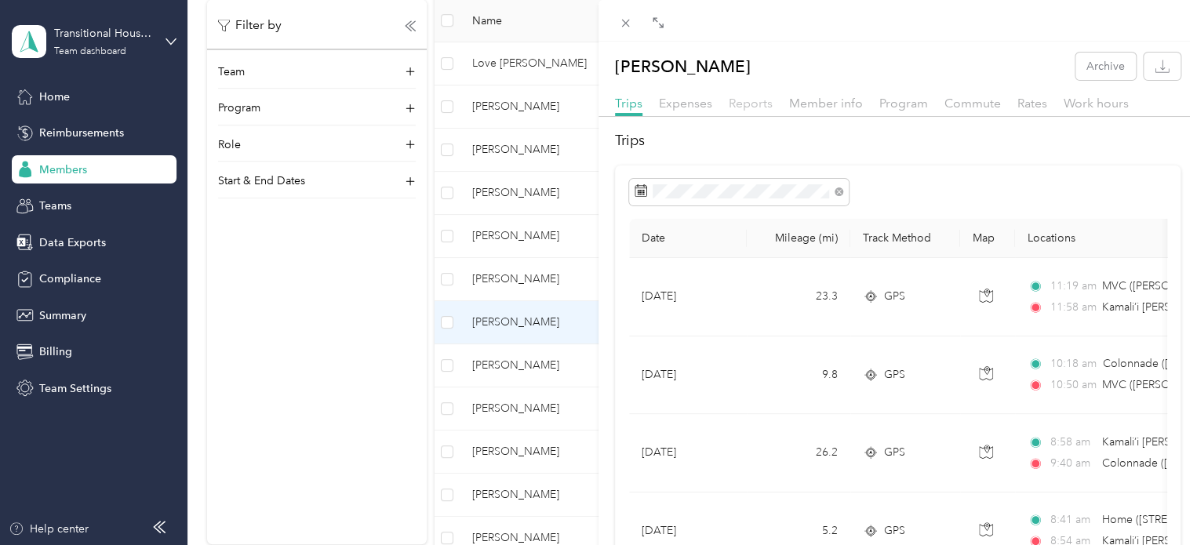
click at [751, 104] on span "Reports" at bounding box center [751, 103] width 44 height 15
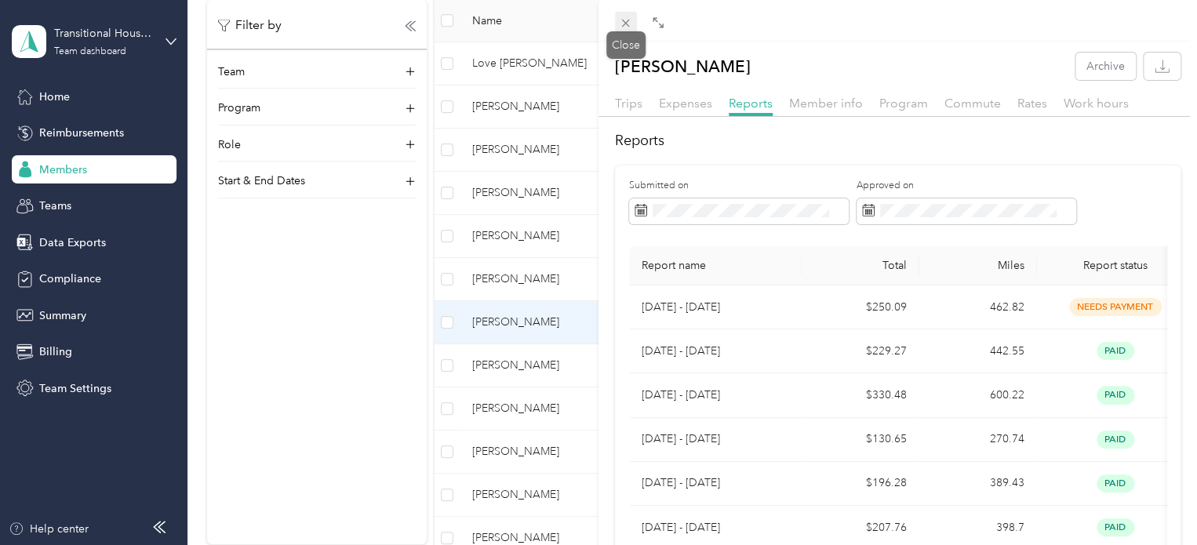
click at [624, 27] on icon at bounding box center [625, 22] width 13 height 13
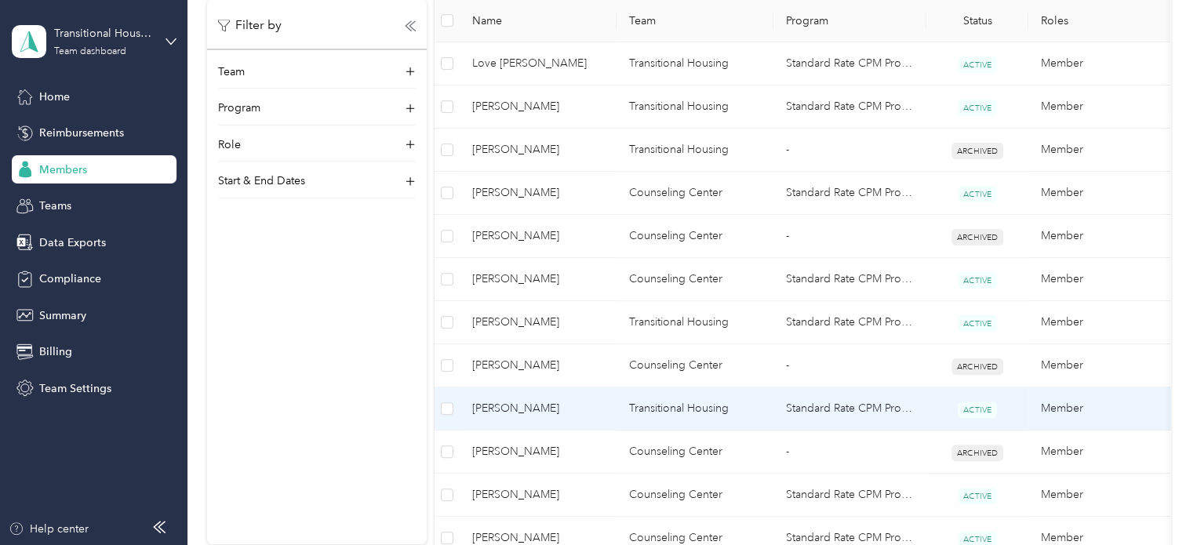
click at [552, 405] on span "[PERSON_NAME]" at bounding box center [538, 408] width 132 height 17
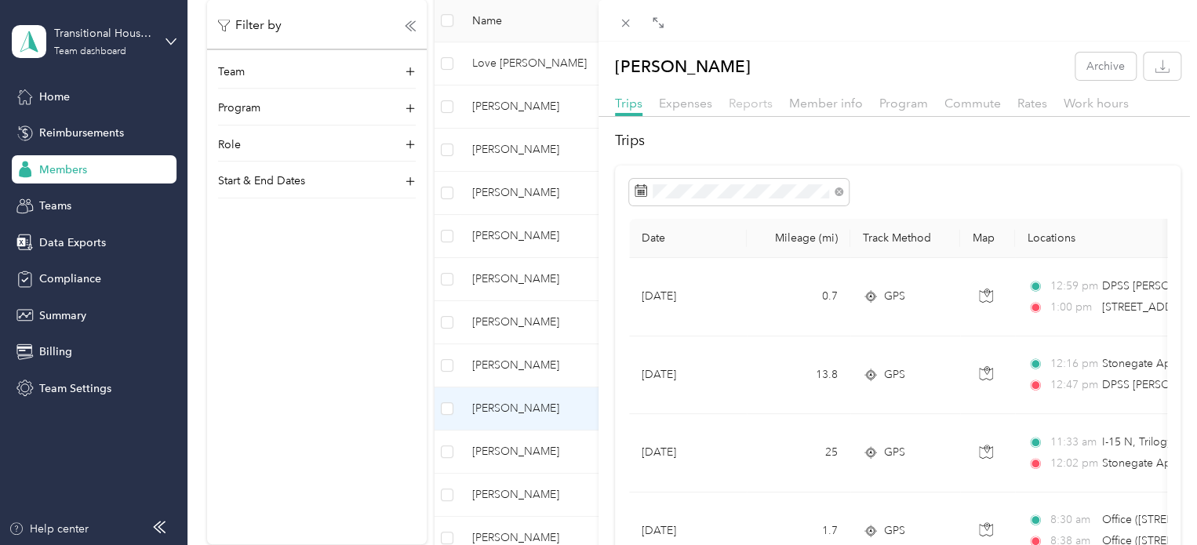
click at [747, 96] on span "Reports" at bounding box center [751, 103] width 44 height 15
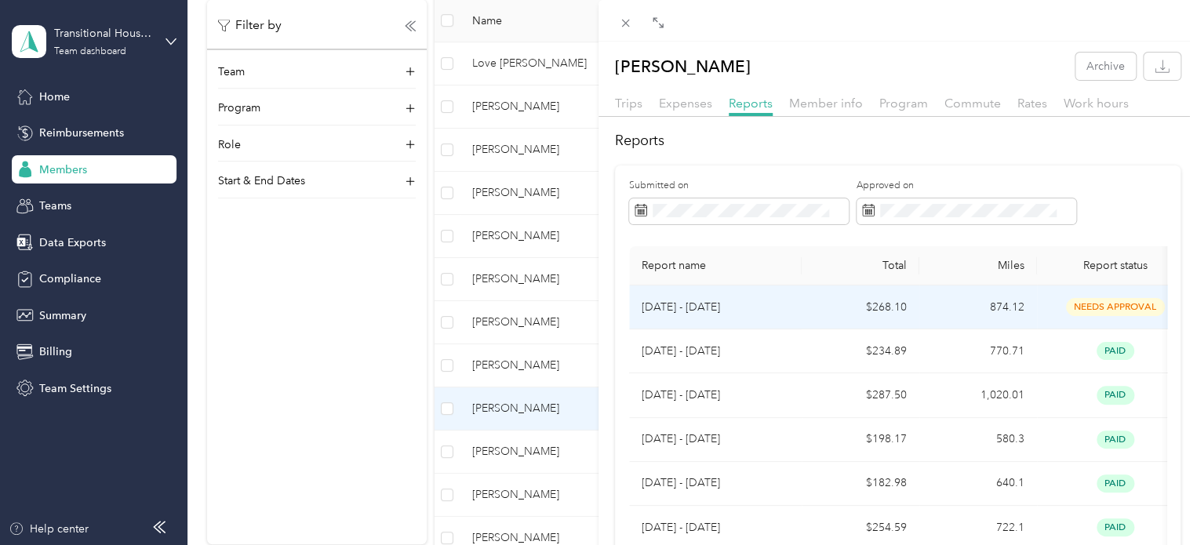
click at [787, 304] on p "[DATE] - [DATE]" at bounding box center [715, 307] width 147 height 17
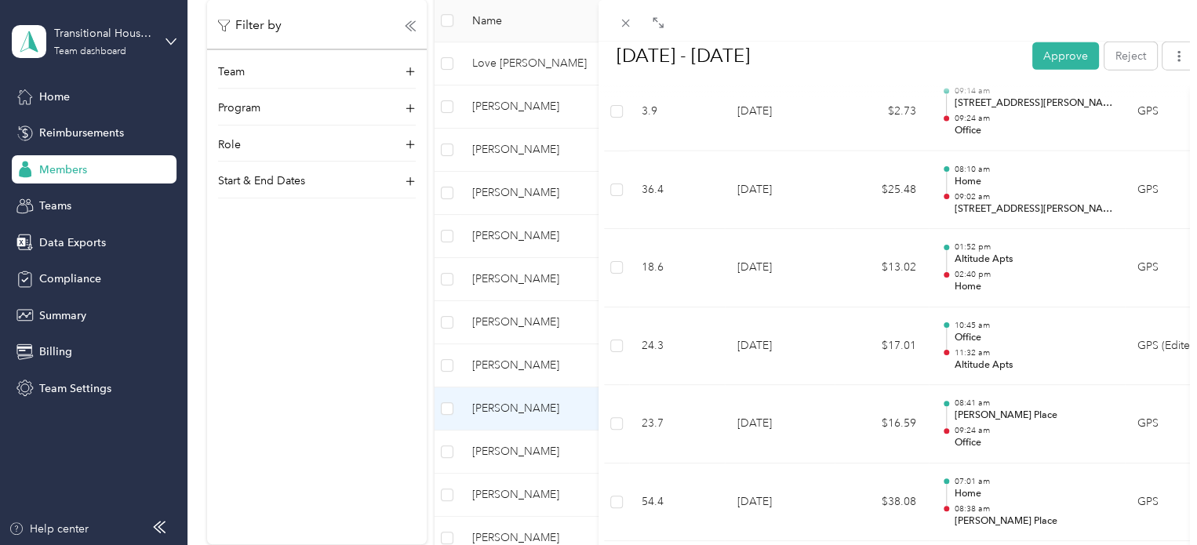
scroll to position [2082, 0]
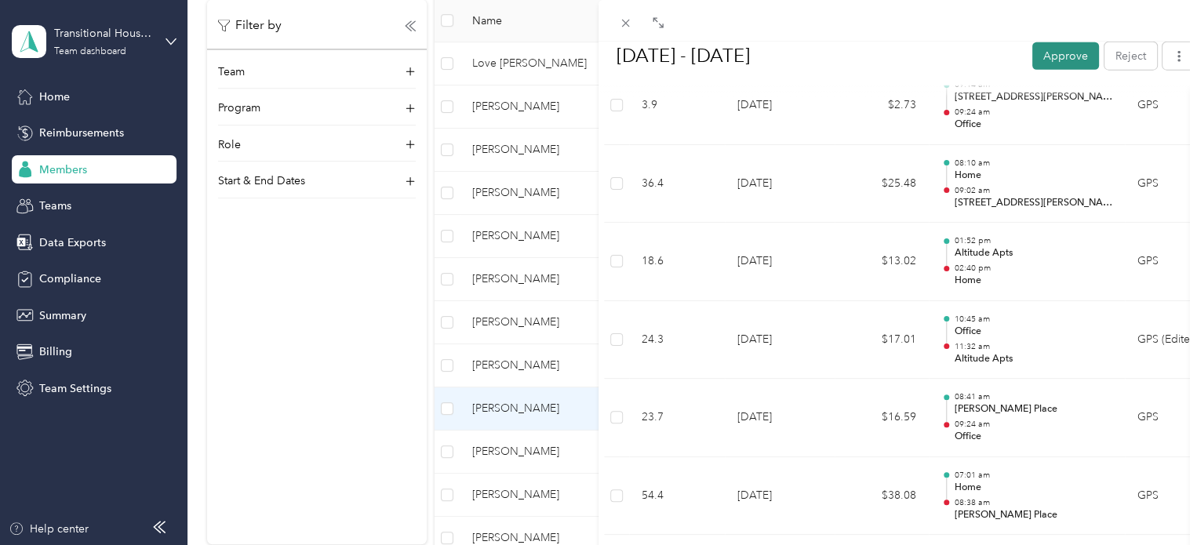
click at [1053, 59] on button "Approve" at bounding box center [1065, 55] width 67 height 27
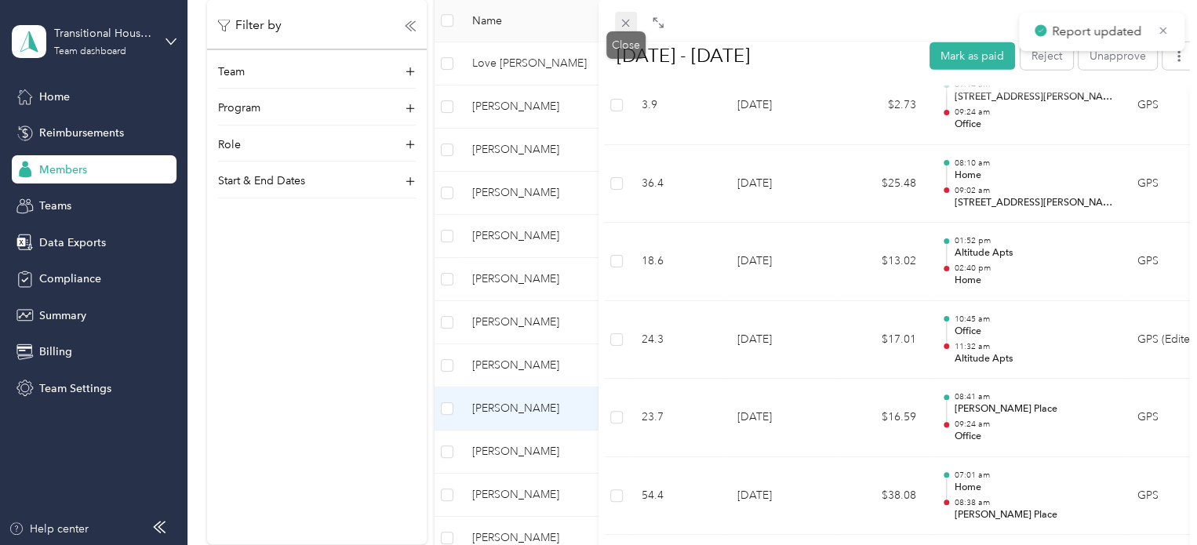
click at [627, 24] on icon at bounding box center [625, 22] width 13 height 13
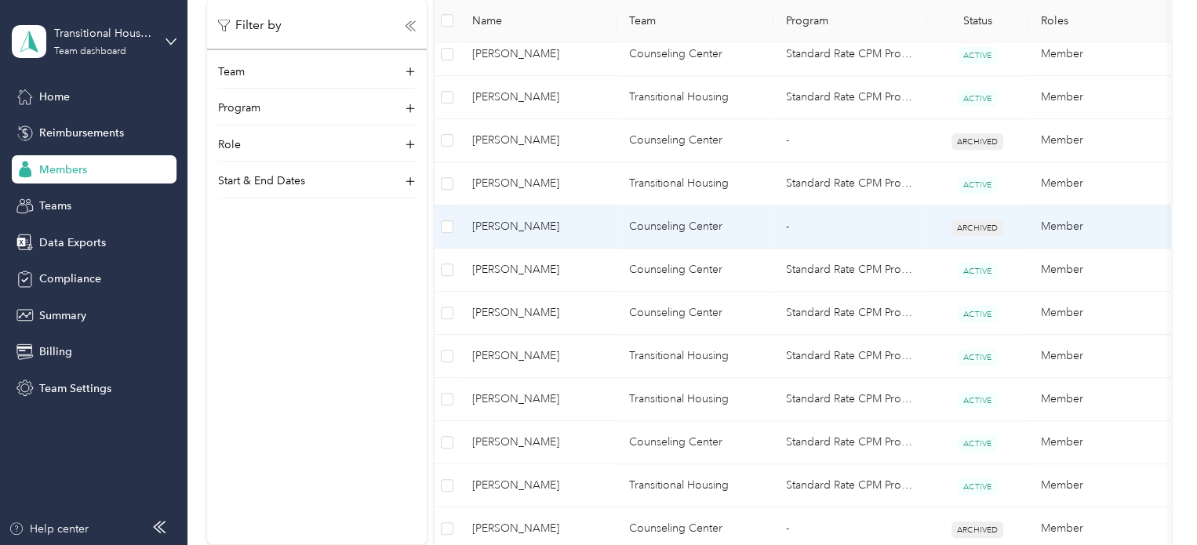
scroll to position [718, 0]
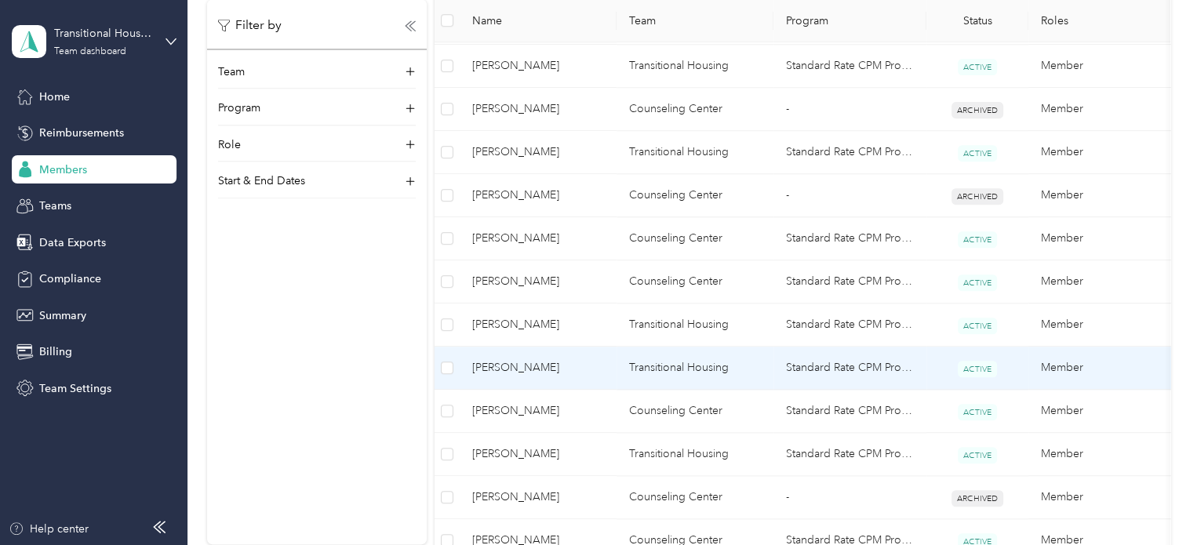
click at [587, 370] on span "[PERSON_NAME]" at bounding box center [538, 367] width 132 height 17
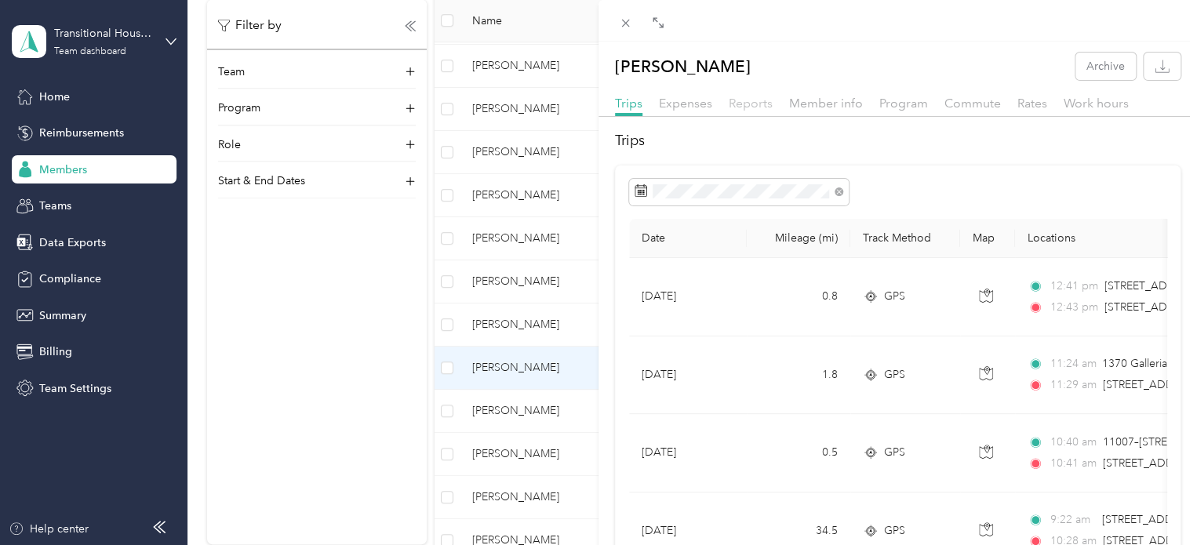
click at [736, 106] on span "Reports" at bounding box center [751, 103] width 44 height 15
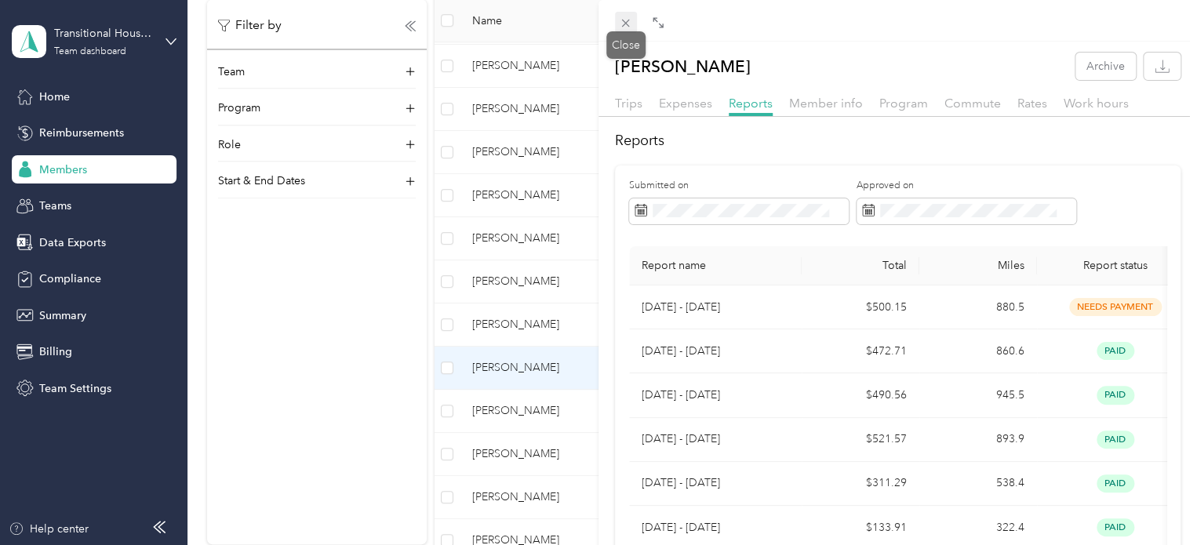
click at [624, 26] on icon at bounding box center [625, 22] width 13 height 13
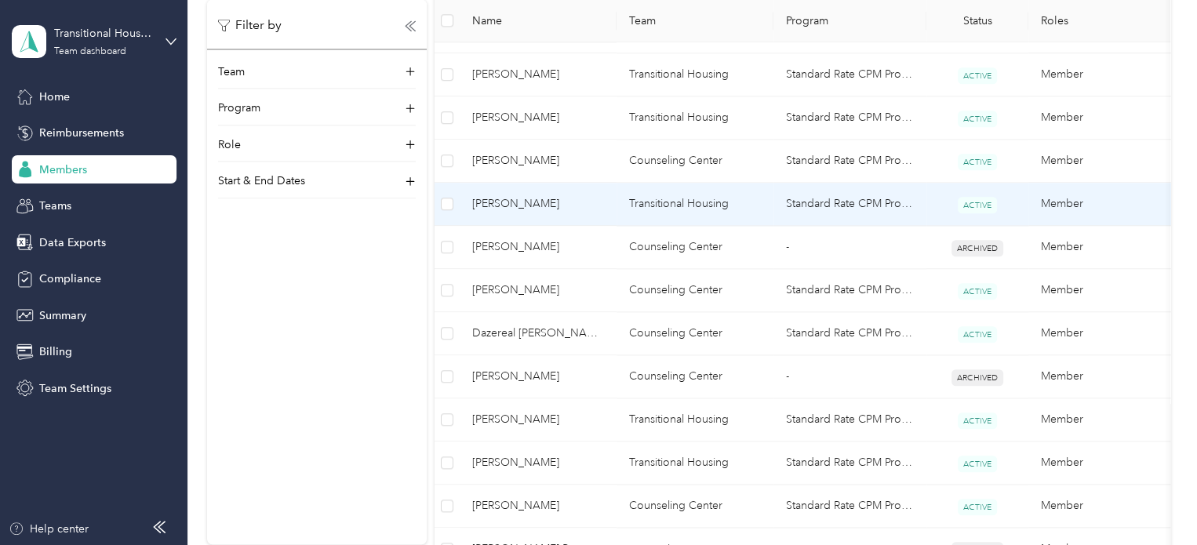
scroll to position [969, 0]
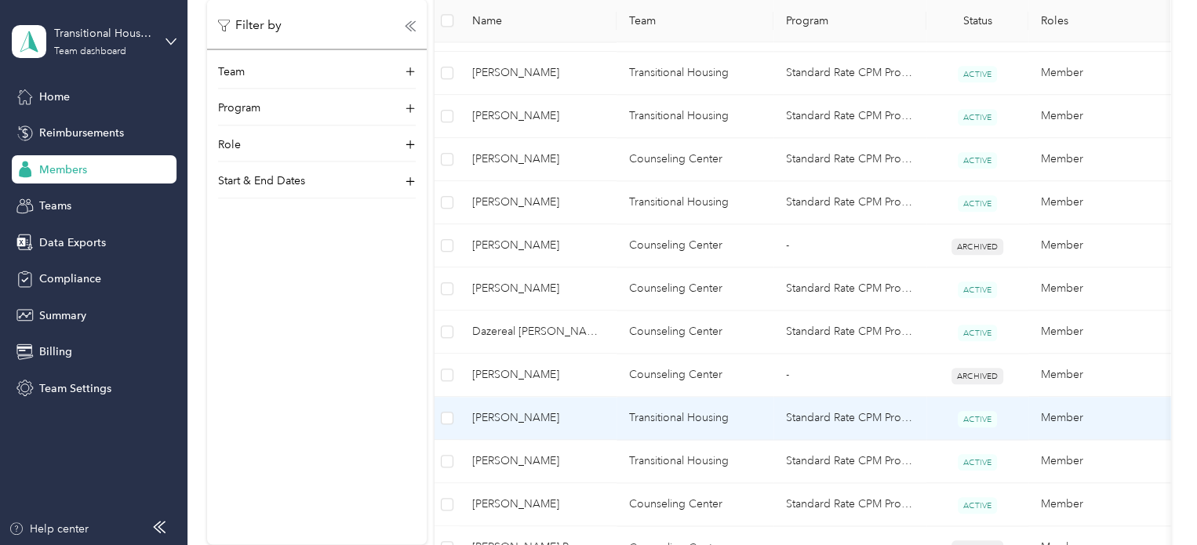
click at [521, 417] on span "[PERSON_NAME]" at bounding box center [538, 417] width 132 height 17
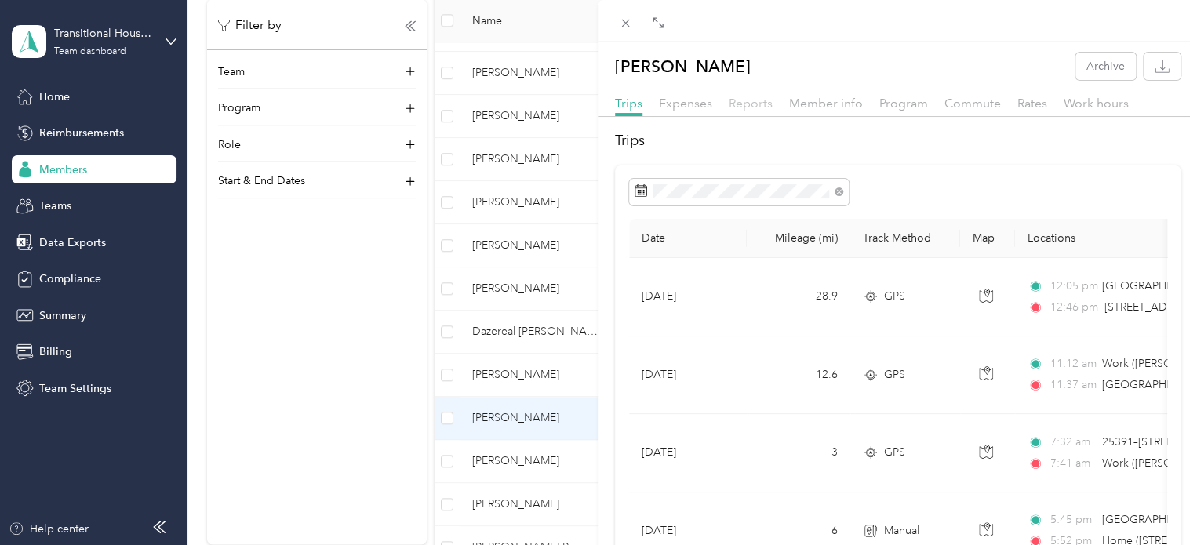
click at [754, 102] on span "Reports" at bounding box center [751, 103] width 44 height 15
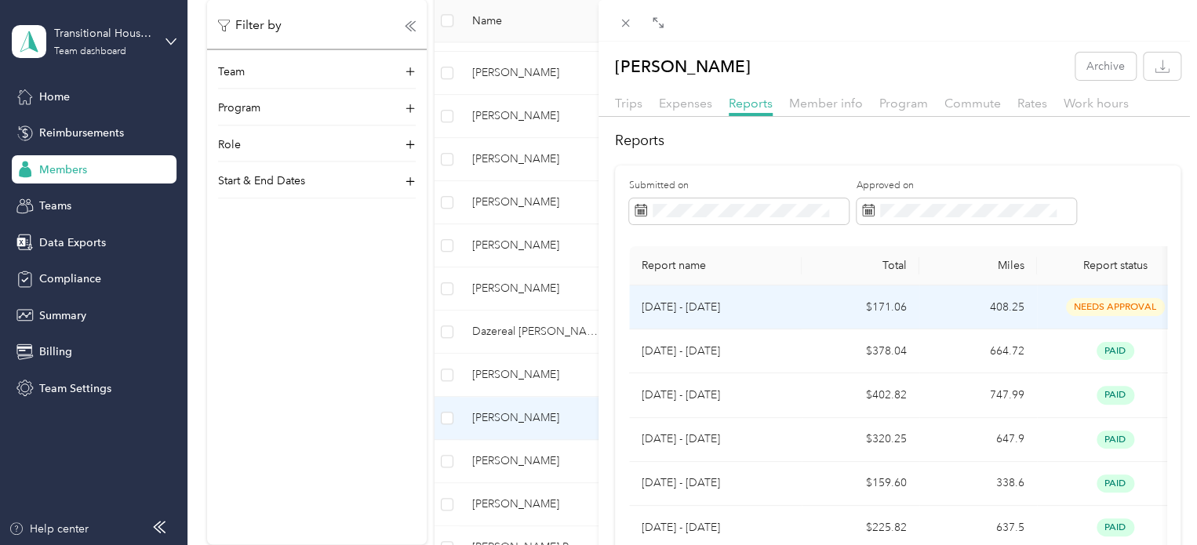
click at [896, 306] on td "$171.06" at bounding box center [861, 307] width 118 height 44
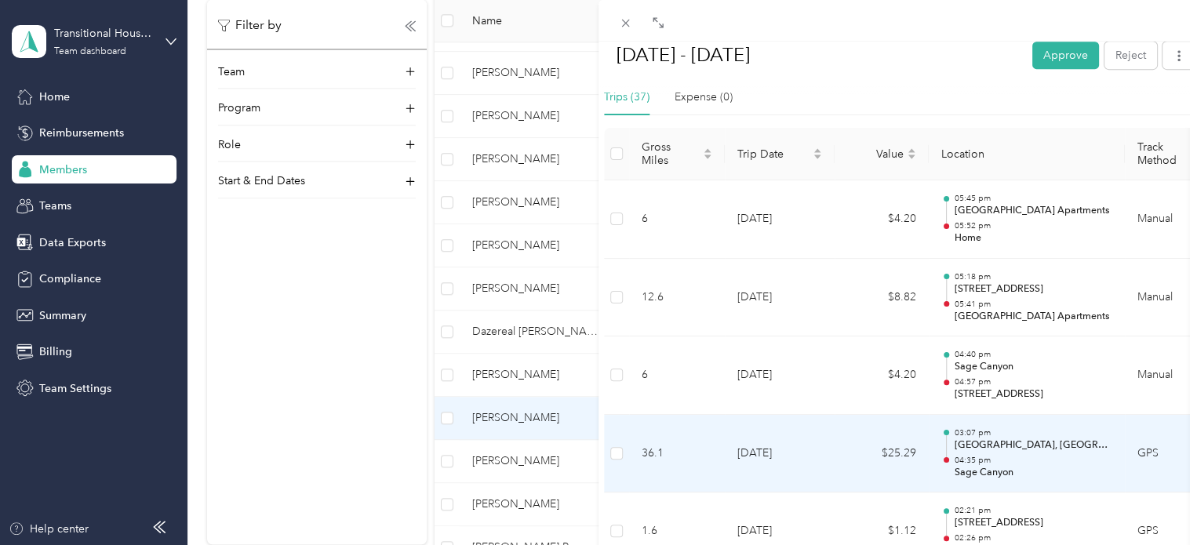
scroll to position [405, 0]
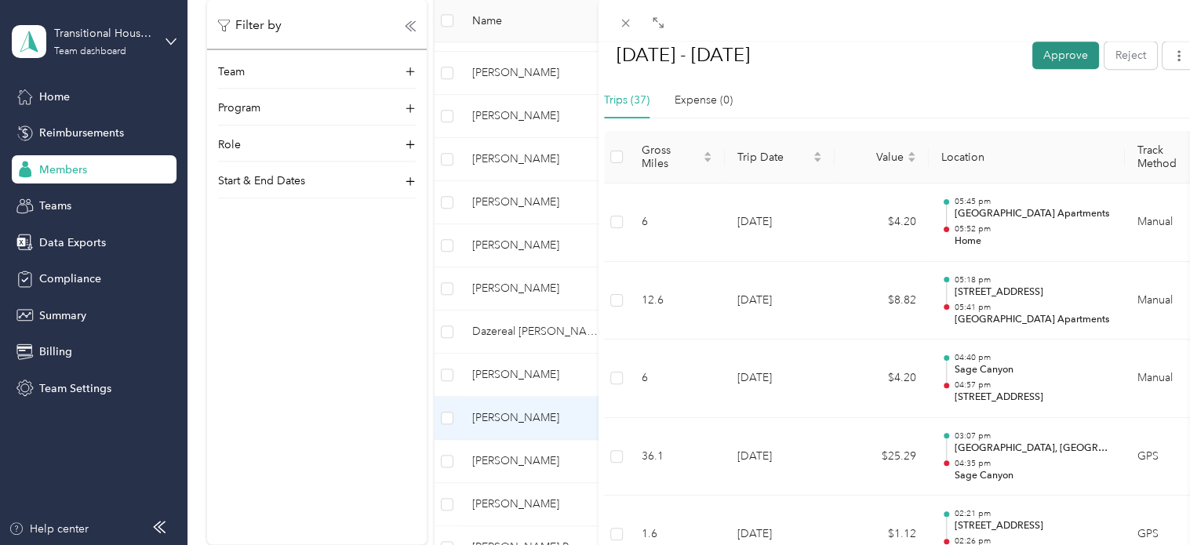
click at [1055, 55] on button "Approve" at bounding box center [1065, 55] width 67 height 27
click at [511, 454] on div "BACK [PERSON_NAME] Reports [DATE] - [DATE] [DATE] - [DATE] Mark as paid Reject …" at bounding box center [598, 272] width 1197 height 545
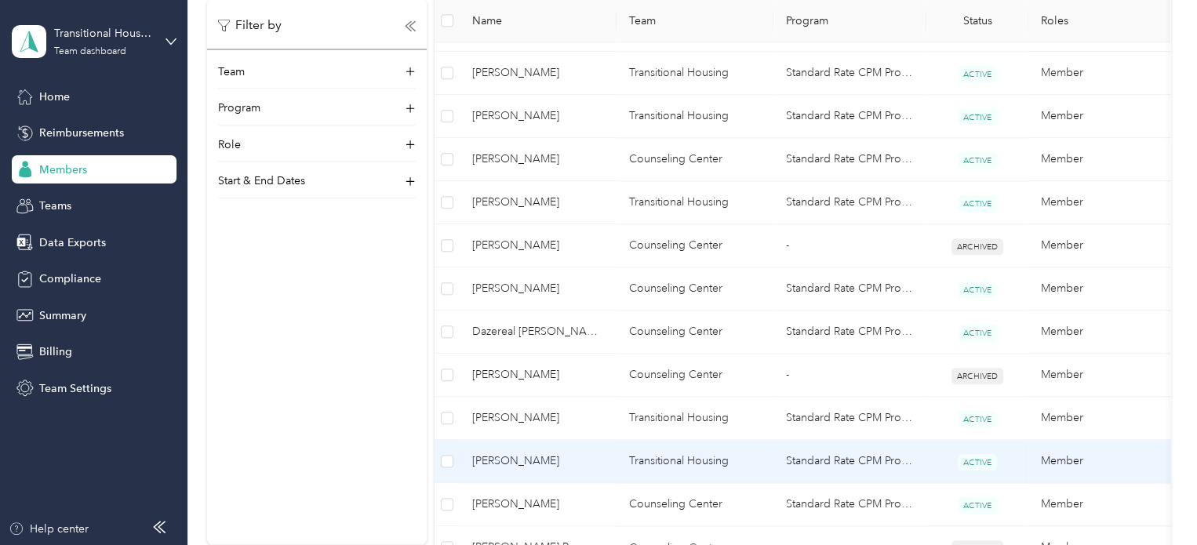
click at [511, 454] on span "[PERSON_NAME]" at bounding box center [538, 461] width 132 height 17
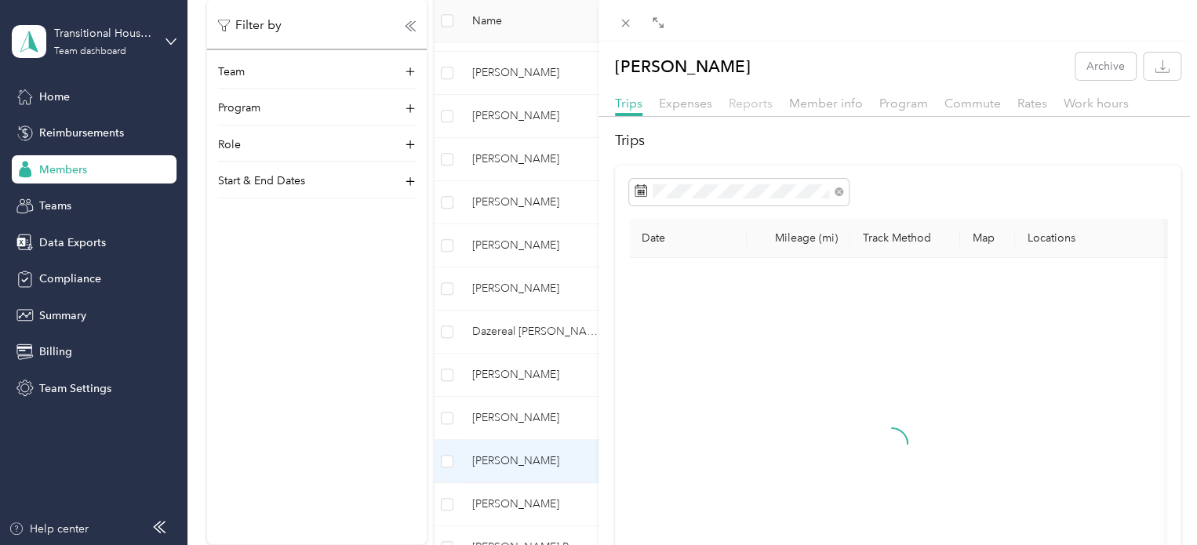
click at [749, 99] on span "Reports" at bounding box center [751, 103] width 44 height 15
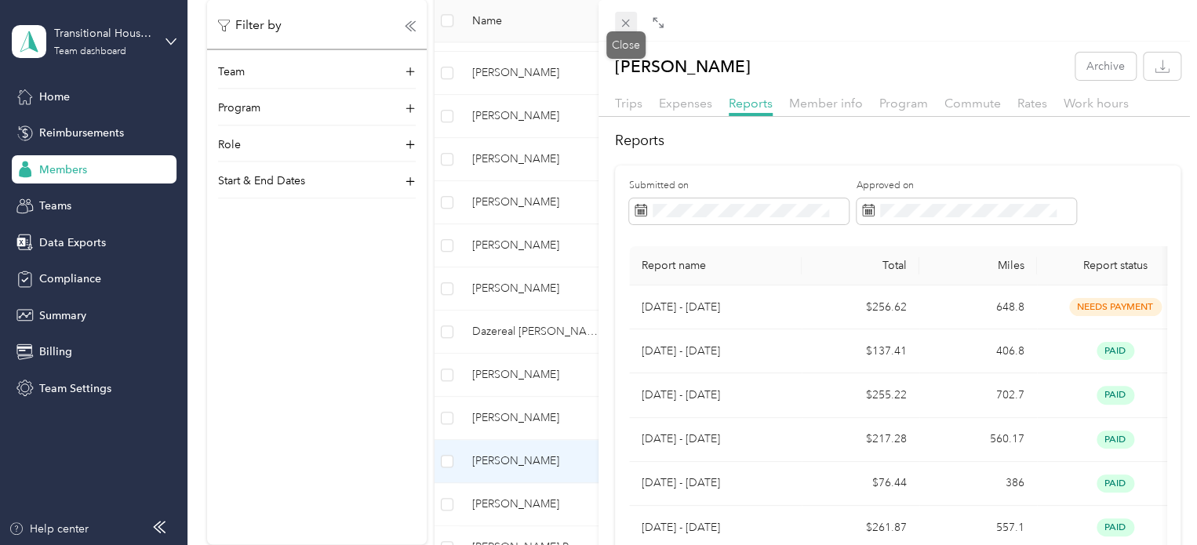
click at [629, 19] on icon at bounding box center [625, 22] width 13 height 13
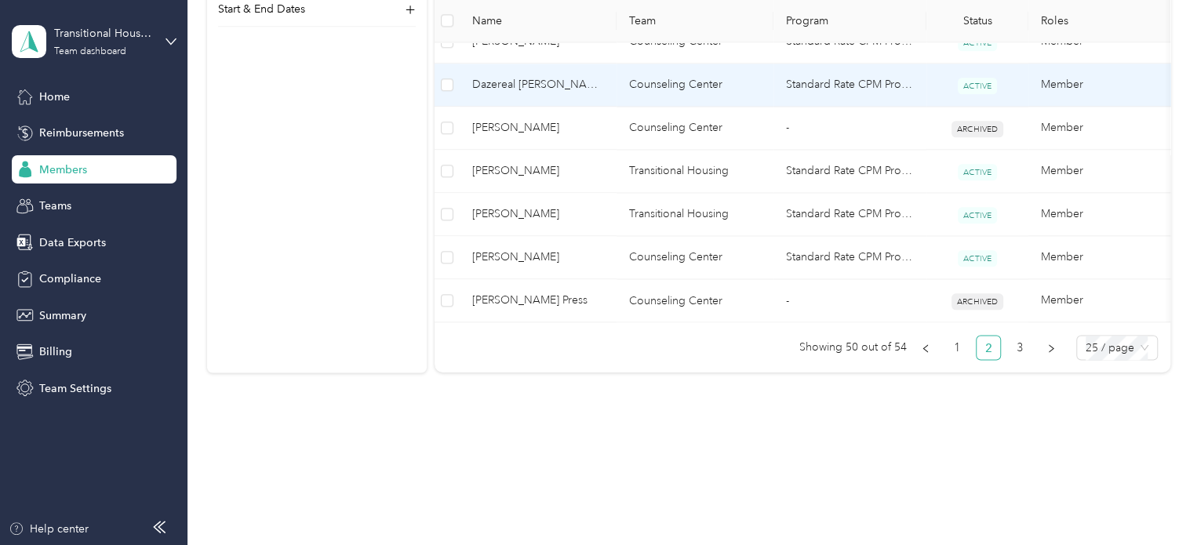
scroll to position [1227, 0]
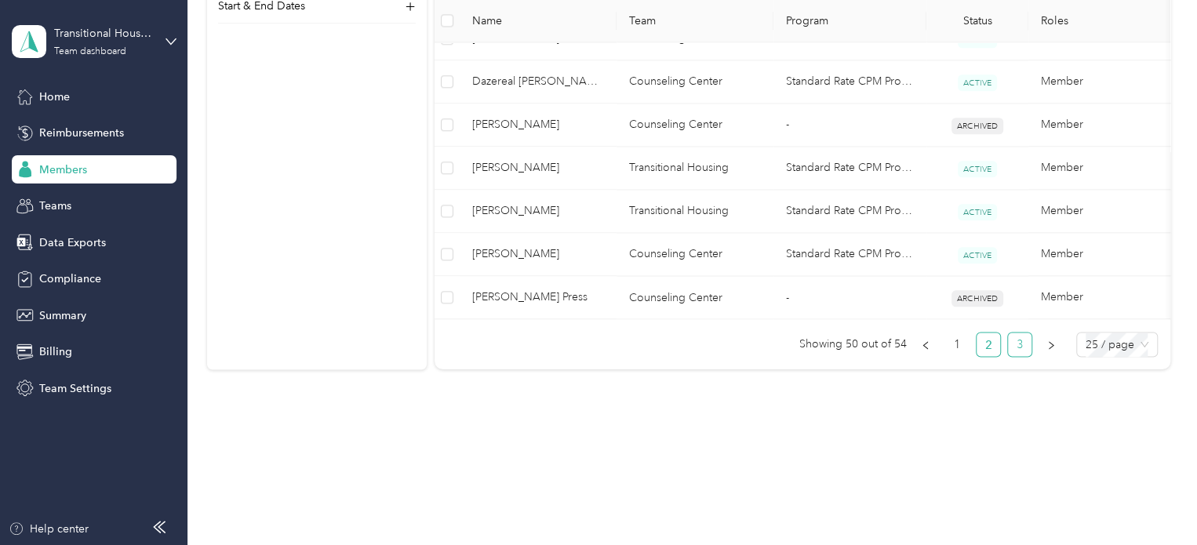
click at [1015, 350] on link "3" at bounding box center [1020, 345] width 24 height 24
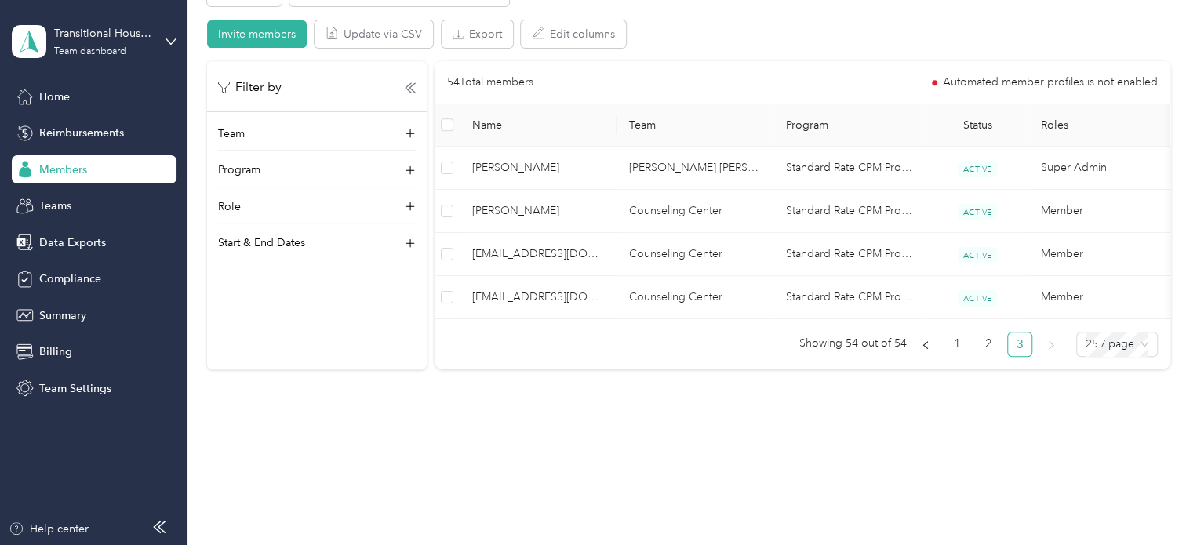
scroll to position [325, 0]
click at [953, 351] on link "1" at bounding box center [957, 345] width 24 height 24
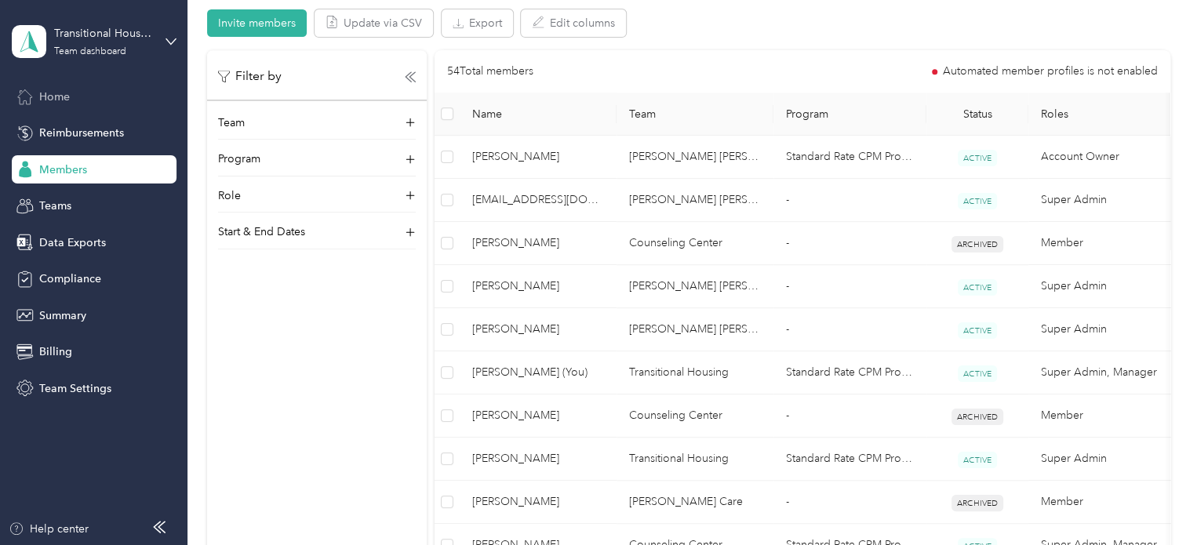
click at [44, 96] on span "Home" at bounding box center [54, 97] width 31 height 16
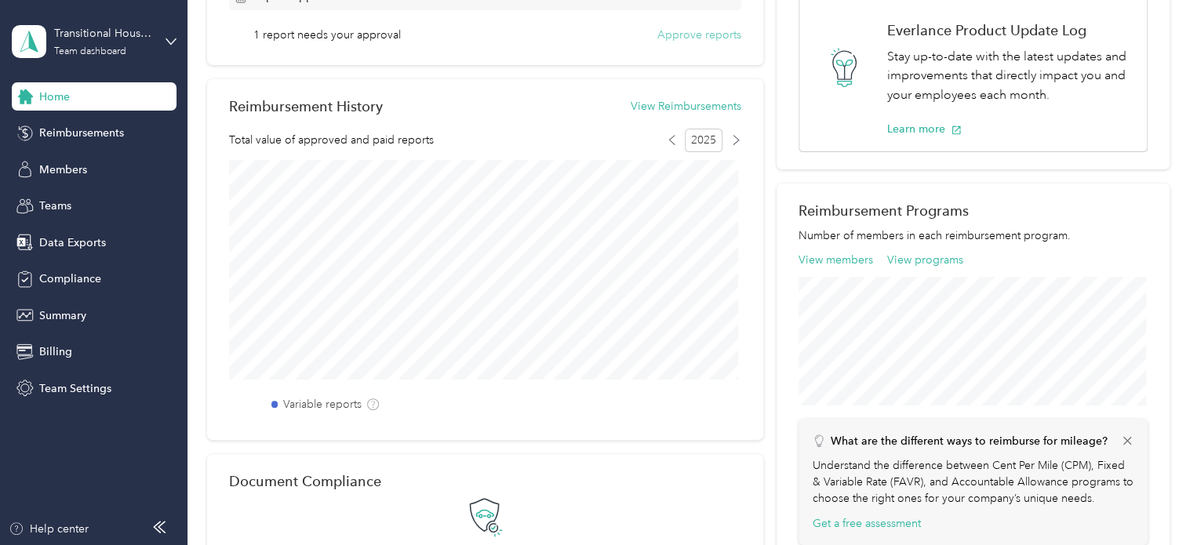
click at [686, 31] on button "Approve reports" at bounding box center [699, 35] width 84 height 16
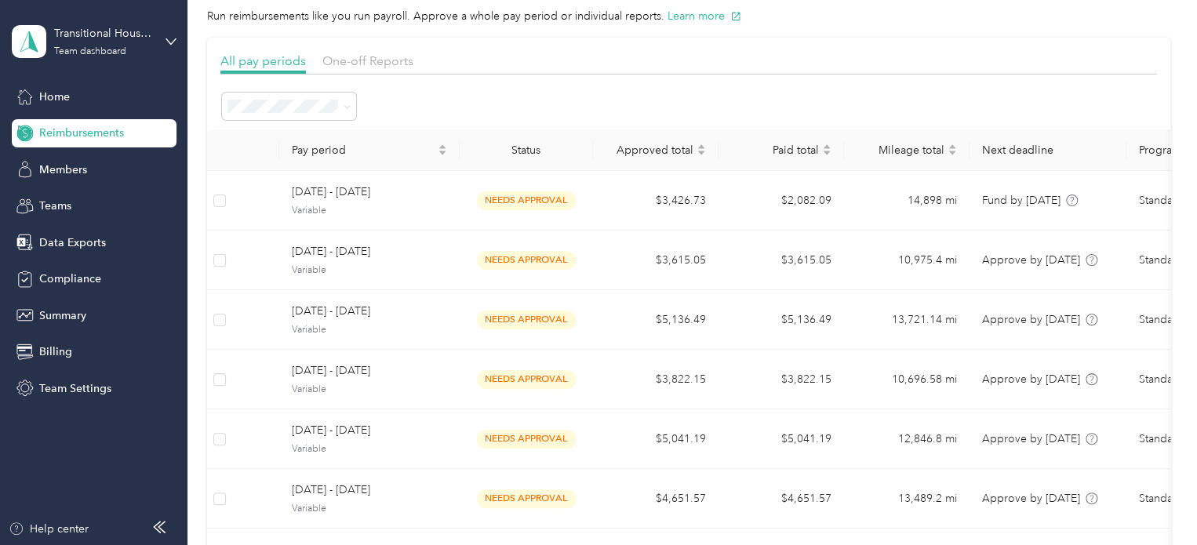
scroll to position [63, 0]
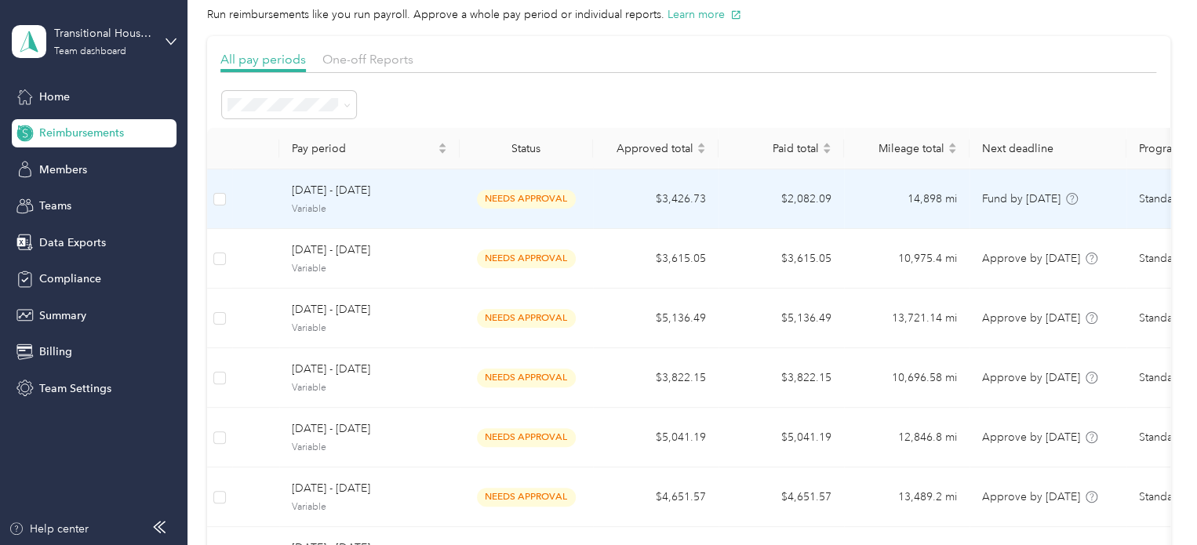
click at [437, 205] on span "Variable" at bounding box center [369, 209] width 155 height 14
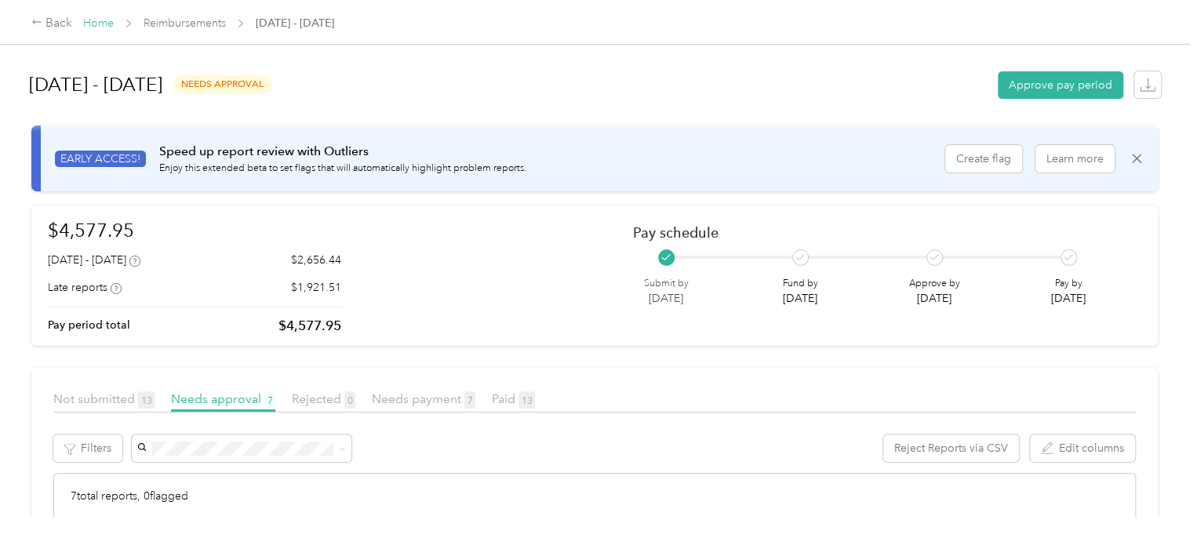
click at [107, 20] on link "Home" at bounding box center [98, 22] width 31 height 13
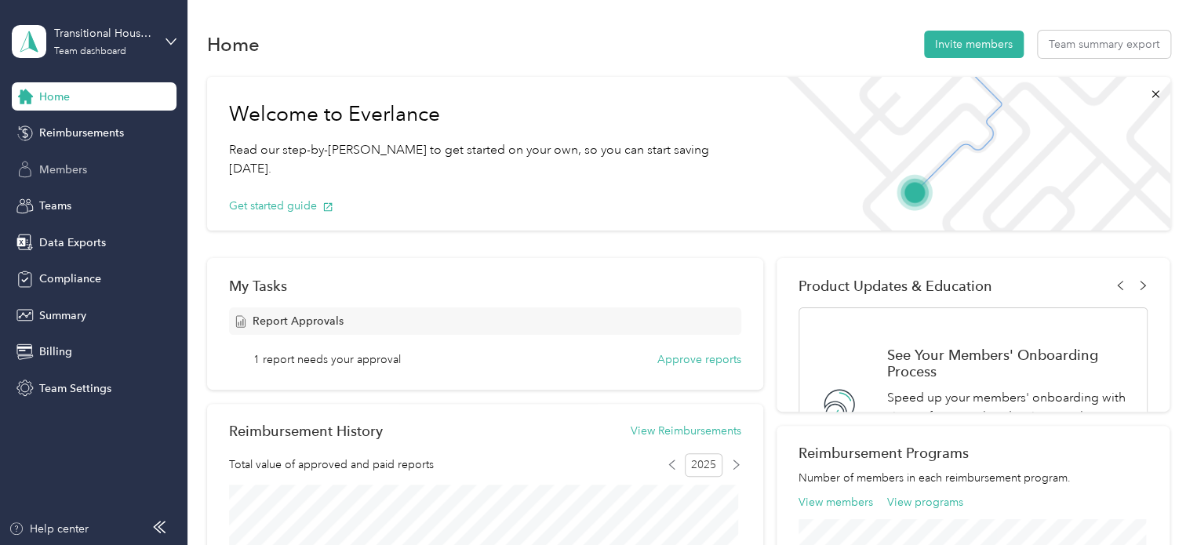
click at [54, 175] on span "Members" at bounding box center [63, 170] width 48 height 16
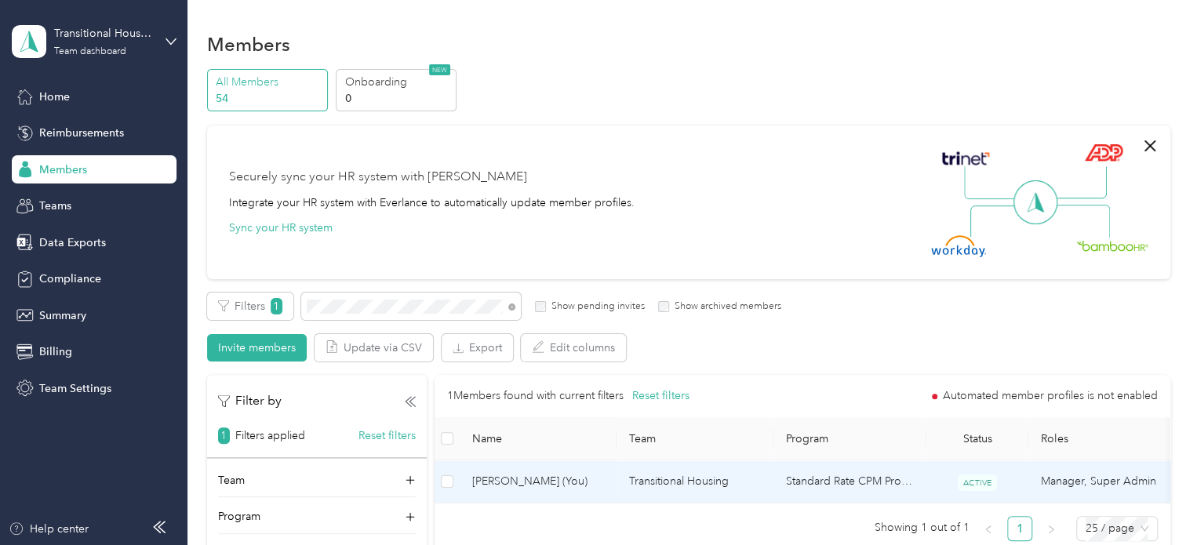
click at [684, 480] on td "Transitional Housing" at bounding box center [694, 481] width 157 height 43
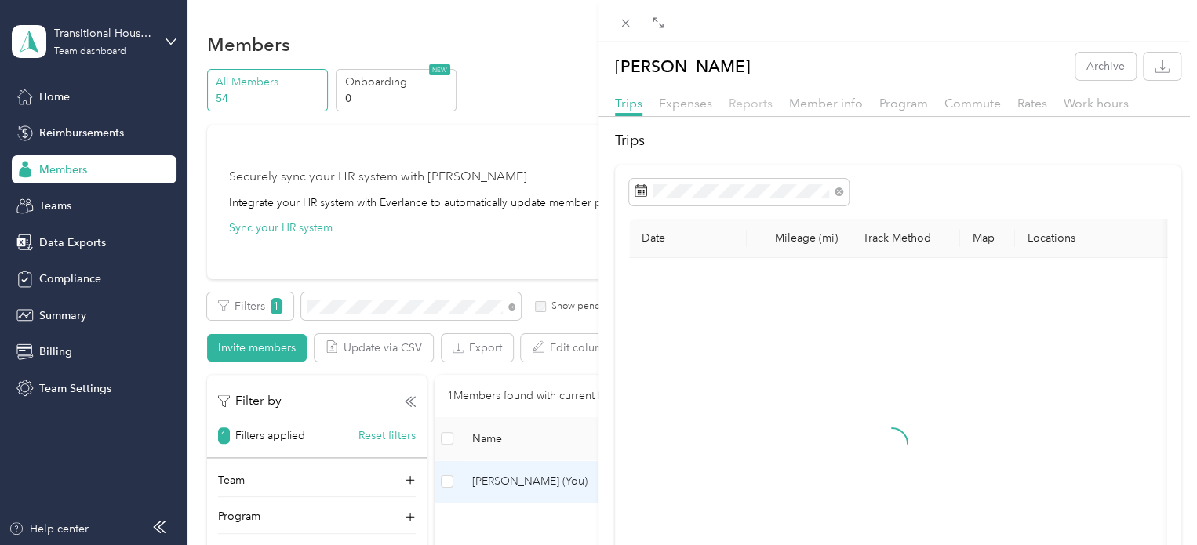
click at [754, 101] on span "Reports" at bounding box center [751, 103] width 44 height 15
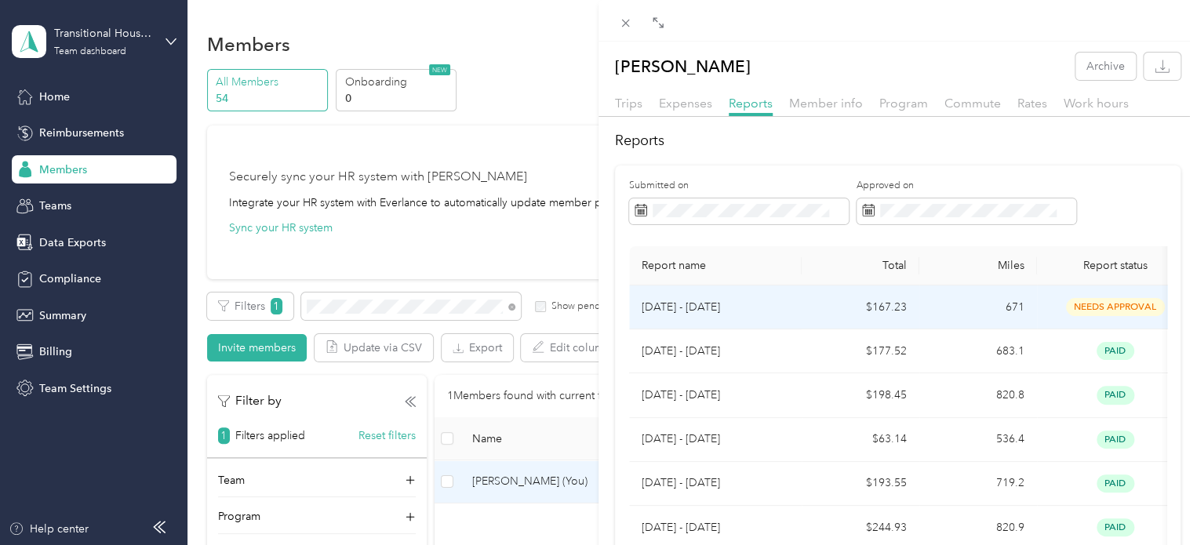
click at [744, 316] on td "[DATE] - [DATE]" at bounding box center [715, 307] width 173 height 44
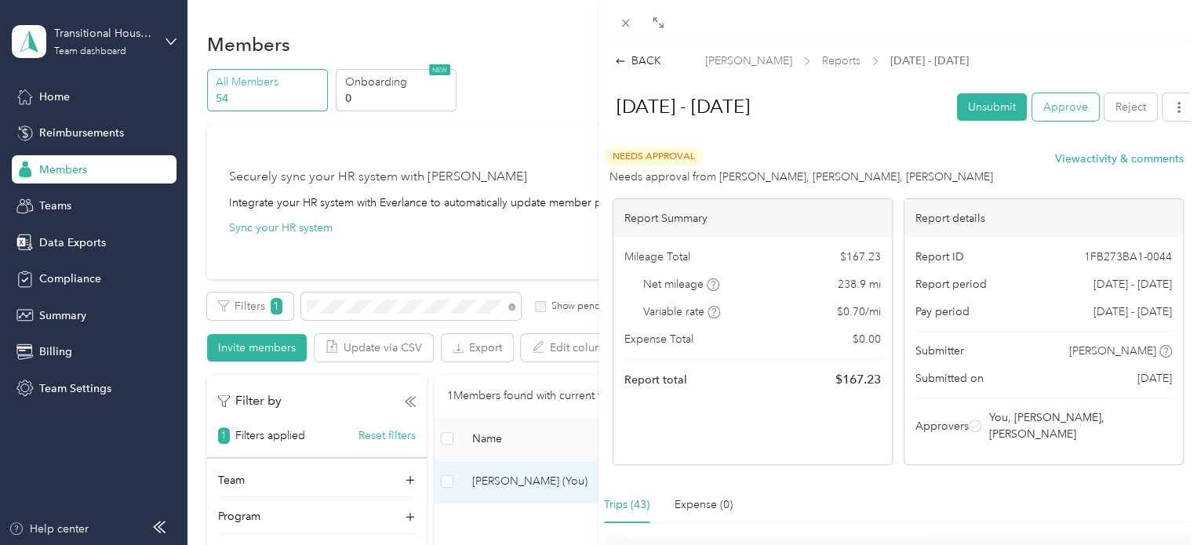
click at [1046, 105] on button "Approve" at bounding box center [1065, 106] width 67 height 27
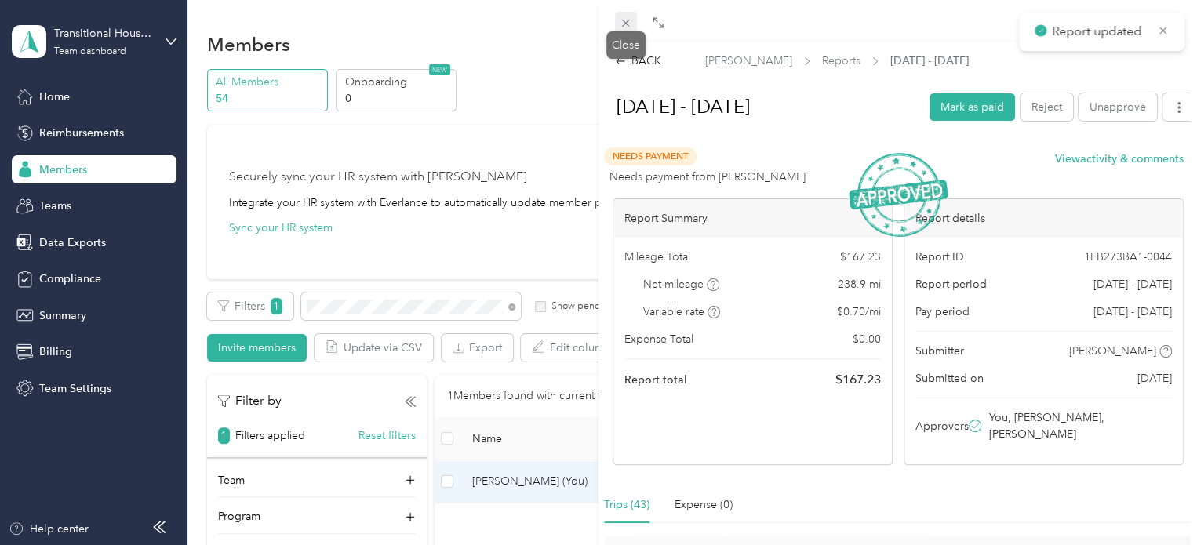
click at [621, 26] on icon at bounding box center [625, 22] width 13 height 13
